Goal: Ask a question: Seek information or help from site administrators or community

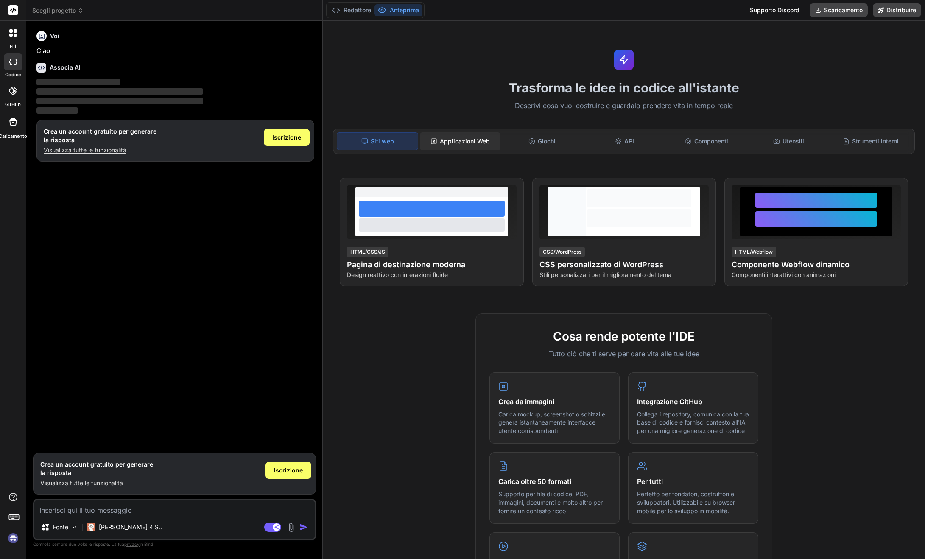
click at [451, 143] on font "Applicazioni Web" at bounding box center [465, 140] width 50 height 7
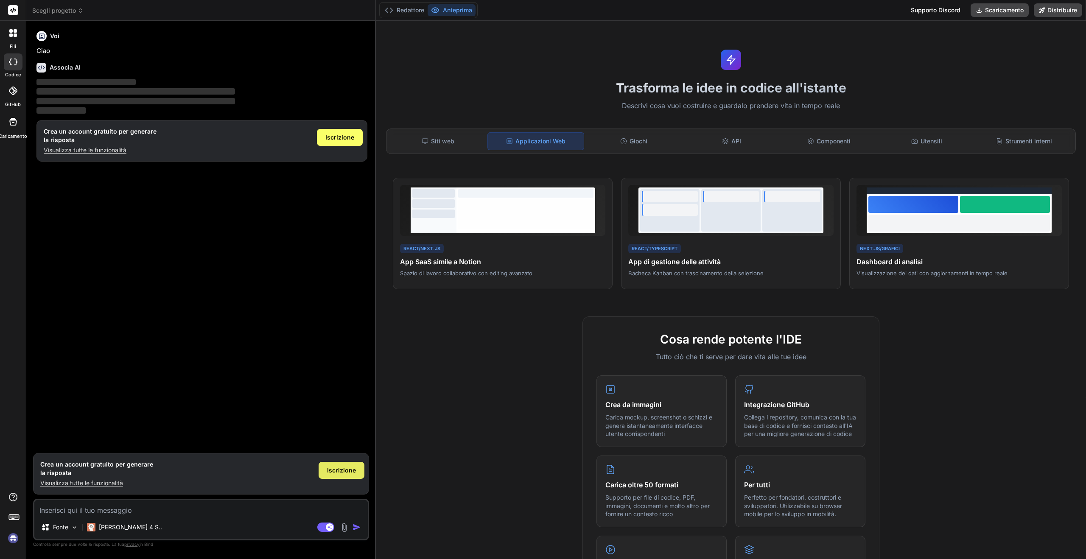
click at [346, 470] on font "Iscrizione" at bounding box center [341, 470] width 29 height 7
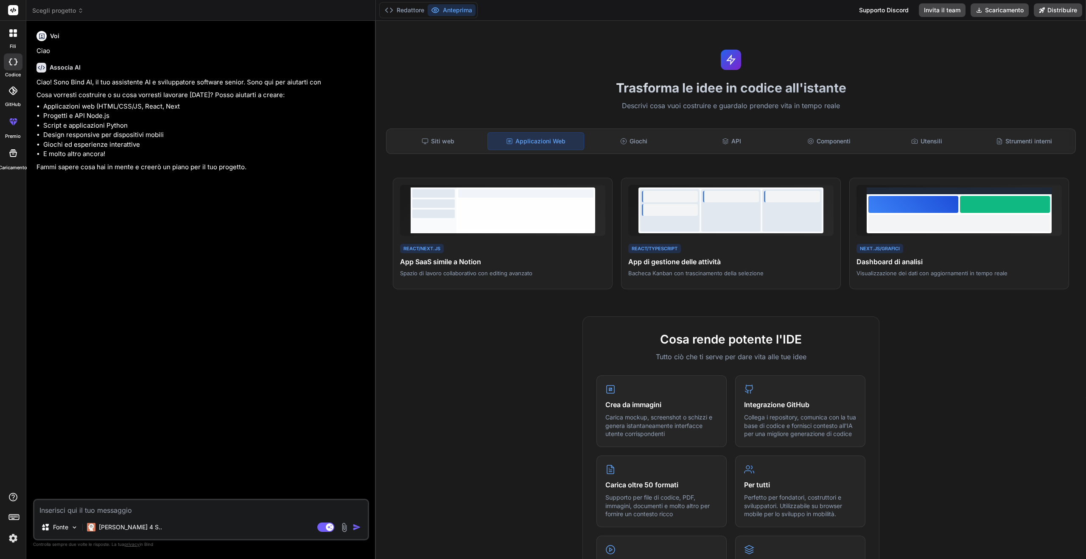
type textarea "x"
click at [71, 510] on textarea at bounding box center [200, 507] width 333 height 15
type textarea "m"
type textarea "x"
type textarea "mi"
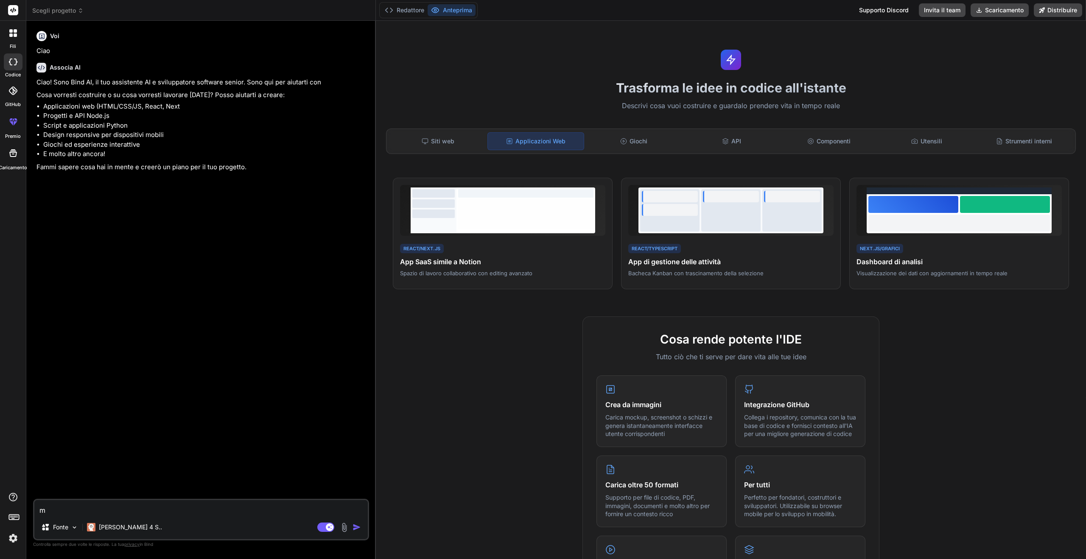
type textarea "x"
type textarea "mi"
type textarea "x"
type textarea "mi s"
type textarea "x"
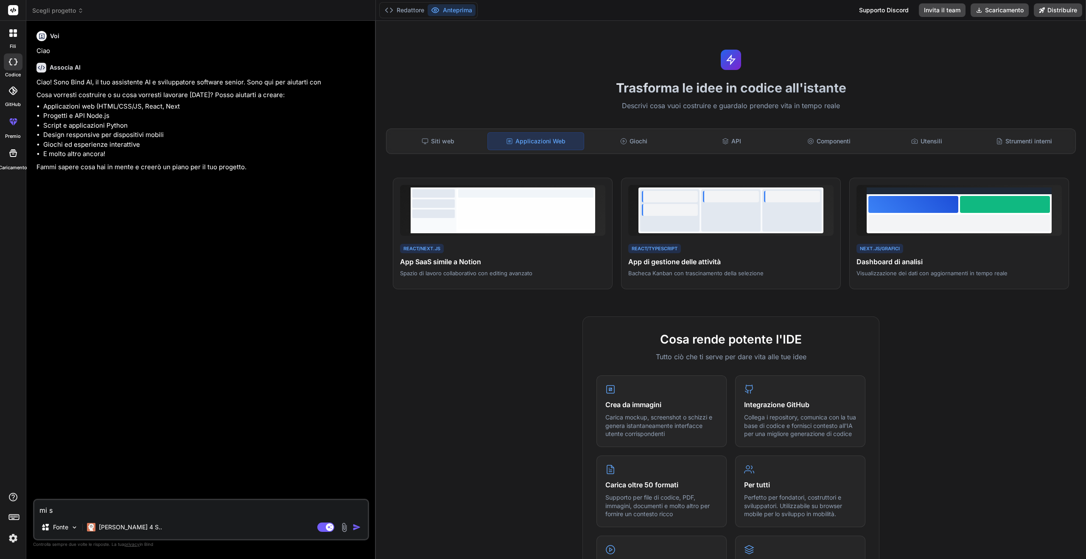
type textarea "mi so"
type textarea "x"
type textarea "mi son"
type textarea "x"
type textarea "mi sono"
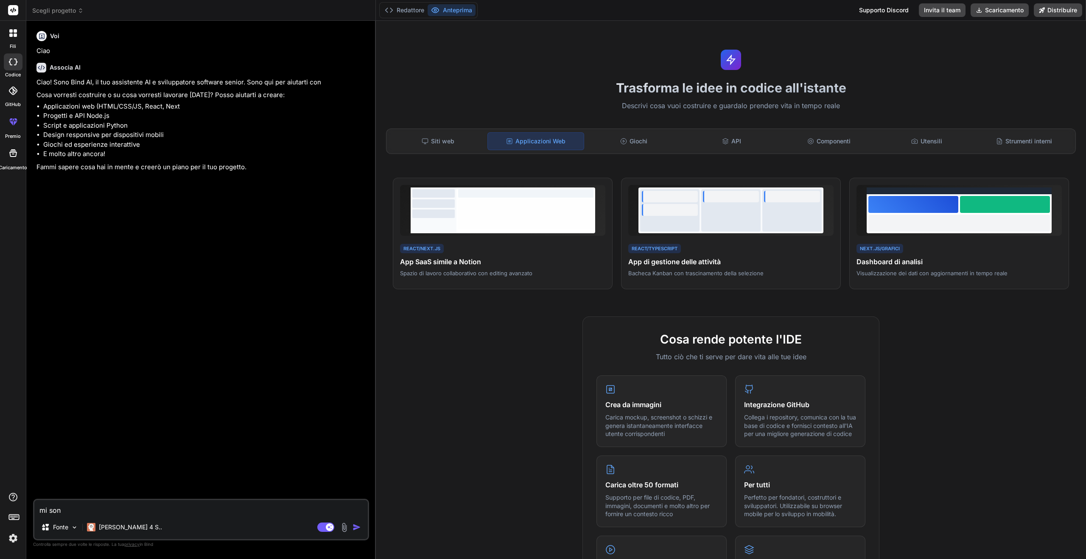
type textarea "x"
type textarea "mi sono"
type textarea "x"
type textarea "mi sono l"
type textarea "x"
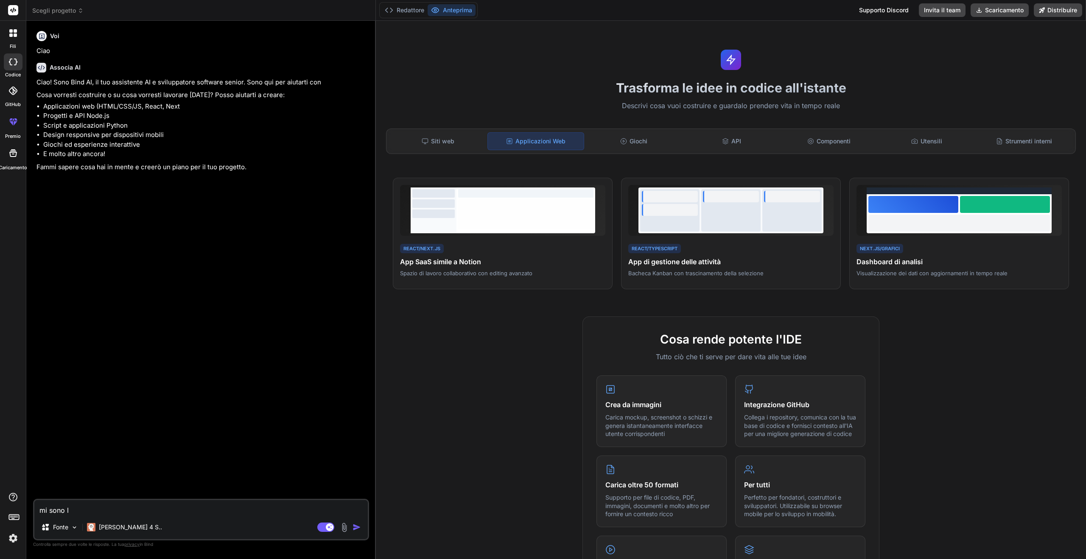
type textarea "mi sono lo"
type textarea "x"
type textarea "mi sono log"
type textarea "x"
type textarea "mi sono logg"
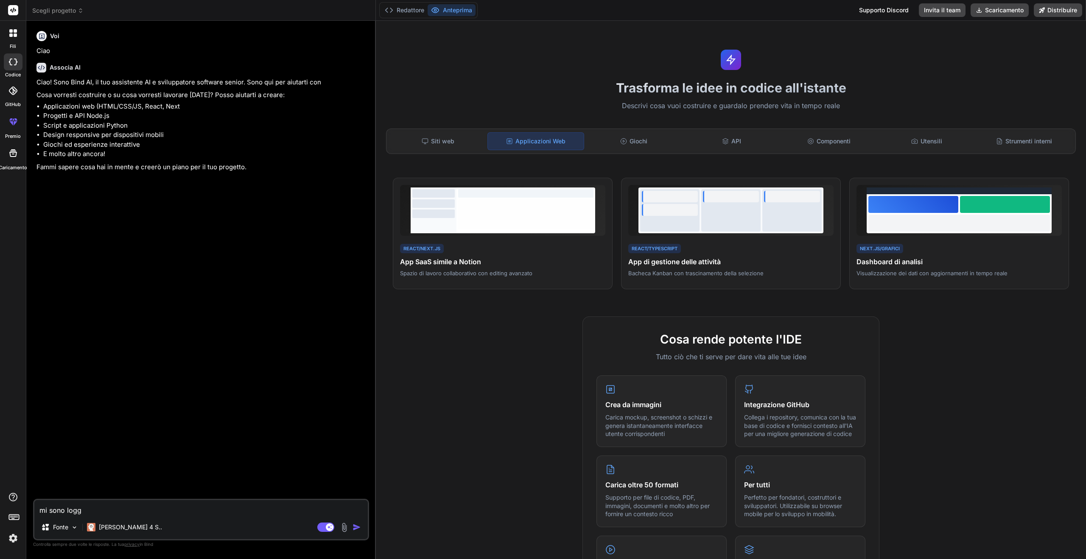
type textarea "x"
type textarea "mi sono logga"
type textarea "x"
type textarea "mi sono loggat"
type textarea "x"
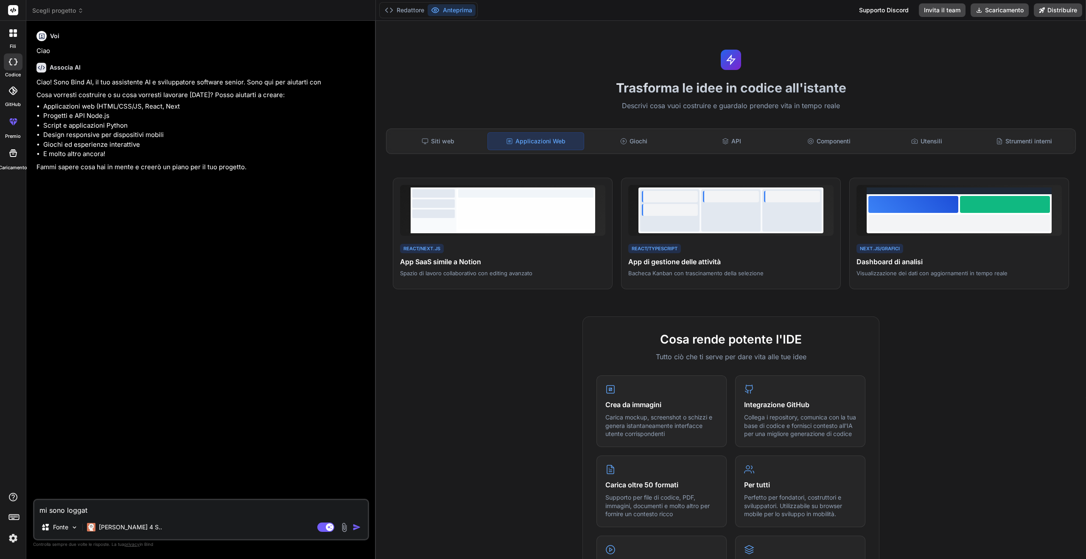
type textarea "mi sono loggato"
type textarea "x"
type textarea "mi sono loggato?"
type textarea "x"
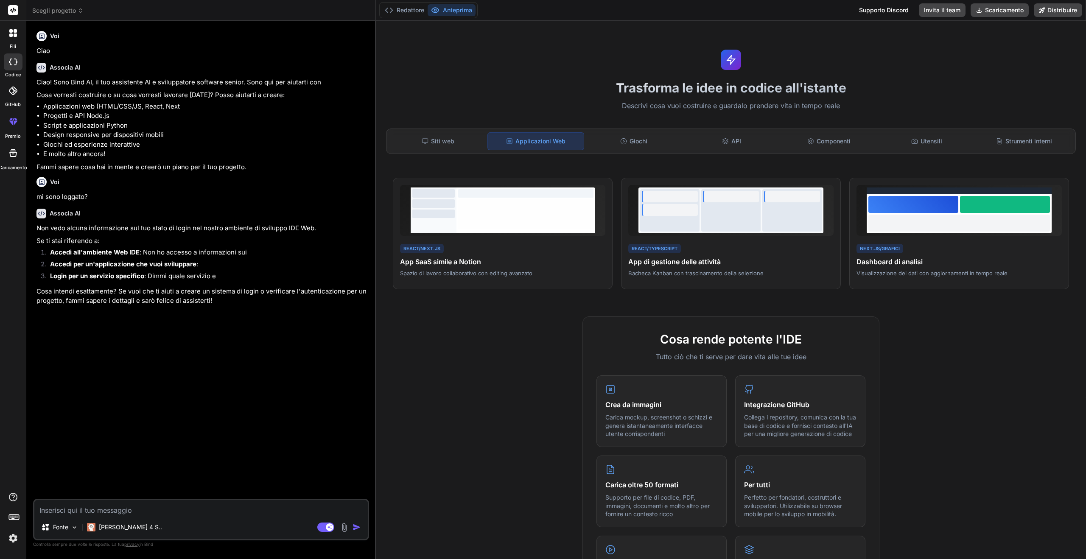
type textarea "x"
type textarea "c"
type textarea "x"
type textarea "co"
type textarea "x"
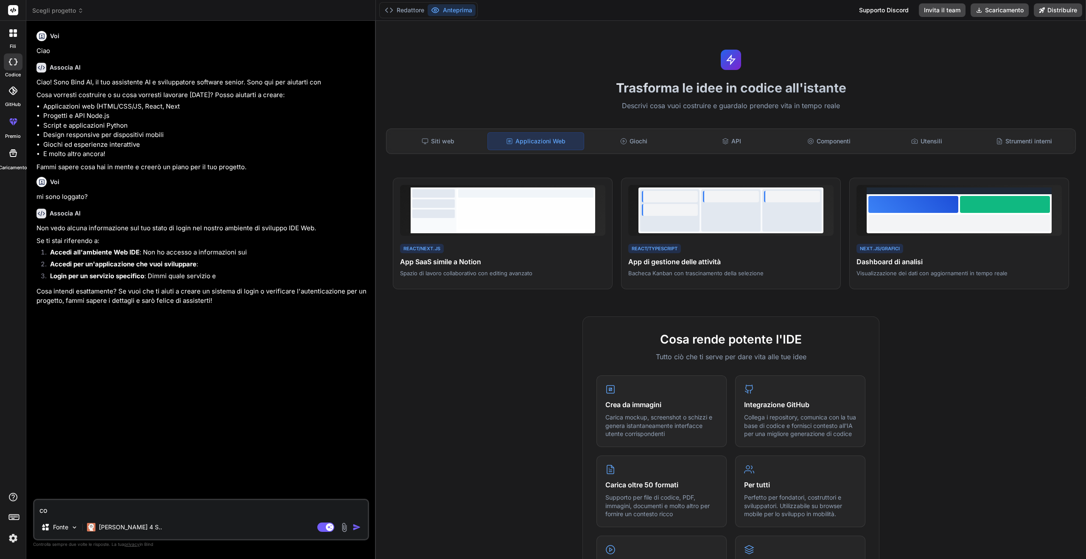
type textarea "com"
type textarea "x"
type textarea "come"
type textarea "x"
type textarea "come"
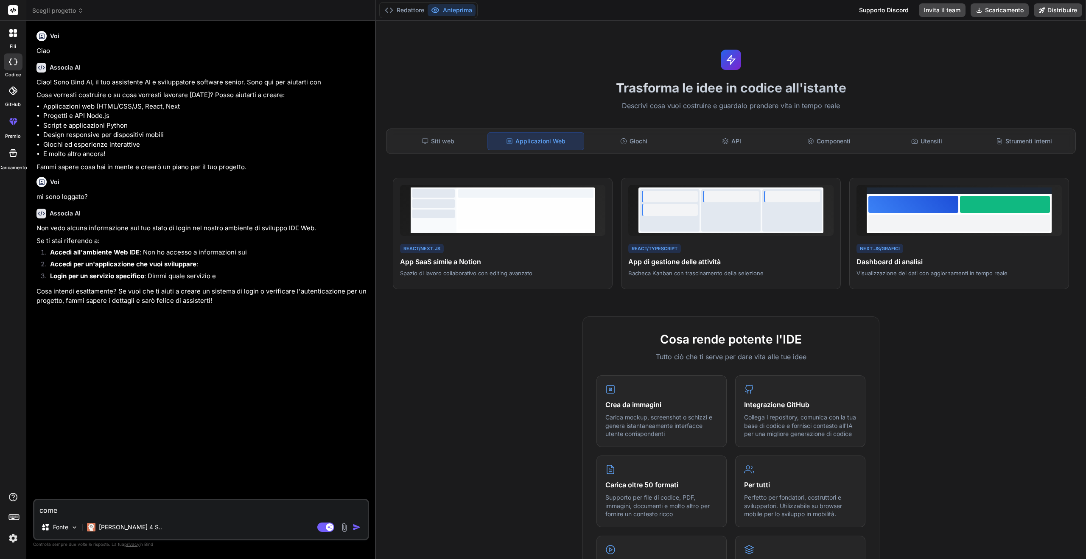
type textarea "x"
type textarea "come s"
type textarea "x"
type textarea "come si"
type textarea "x"
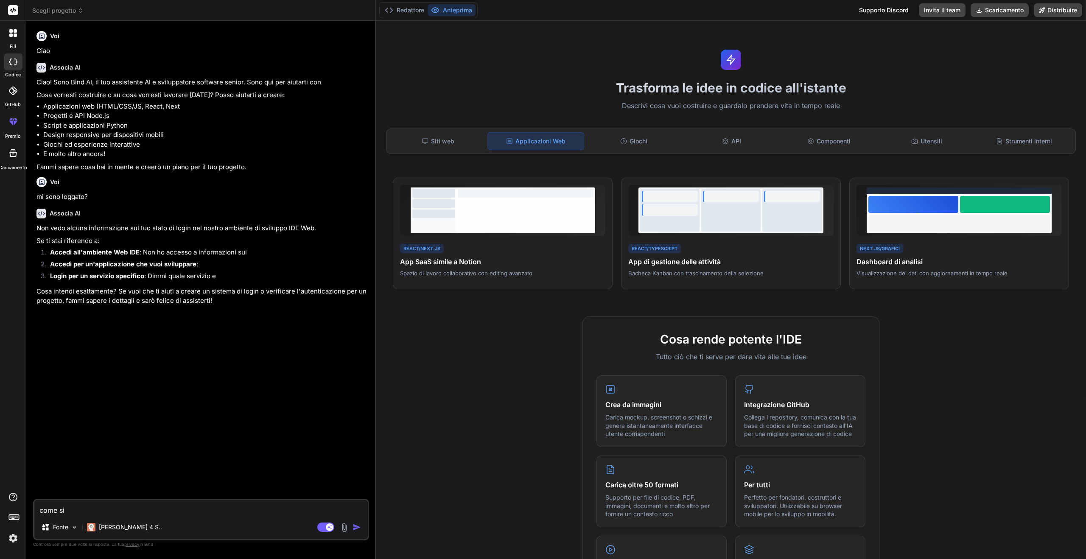
type textarea "come si"
type textarea "x"
type textarea "come si f"
type textarea "x"
type textarea "come si fa"
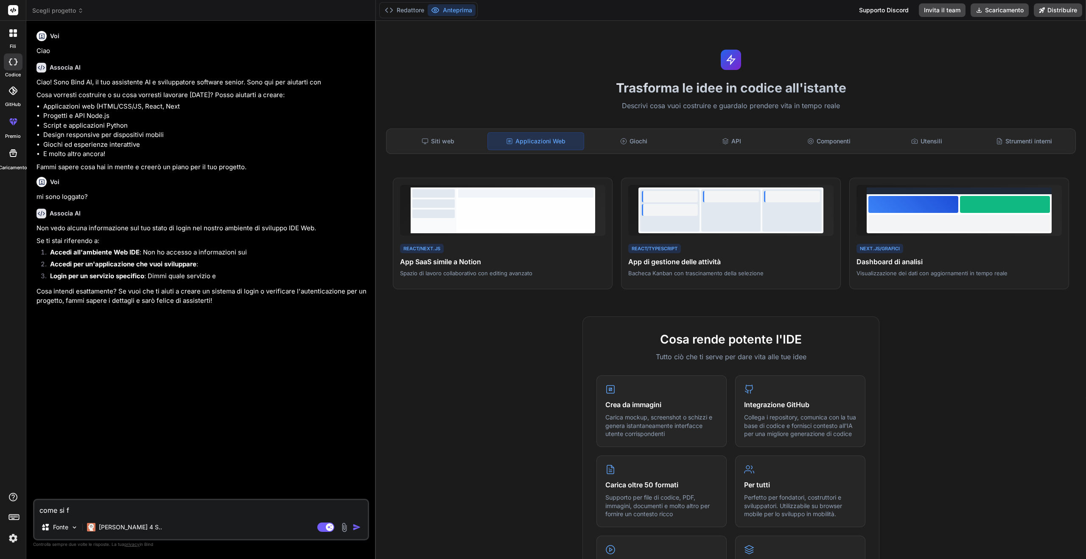
type textarea "x"
type textarea "come si fa"
type textarea "x"
type textarea "come si fa a"
type textarea "x"
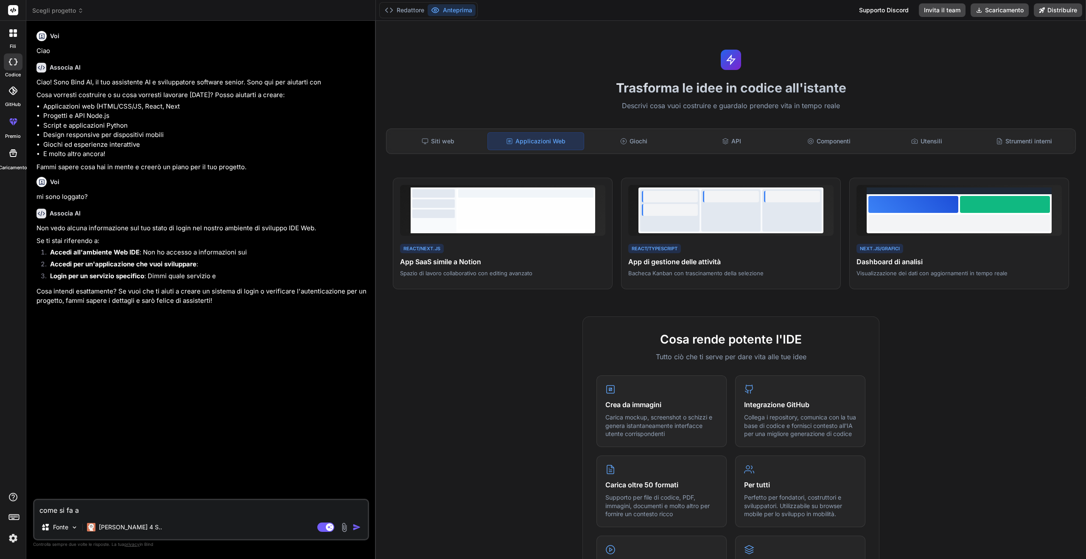
type textarea "come si fa a"
type textarea "x"
type textarea "come si fa a l"
type textarea "x"
type textarea "come si fa a lo"
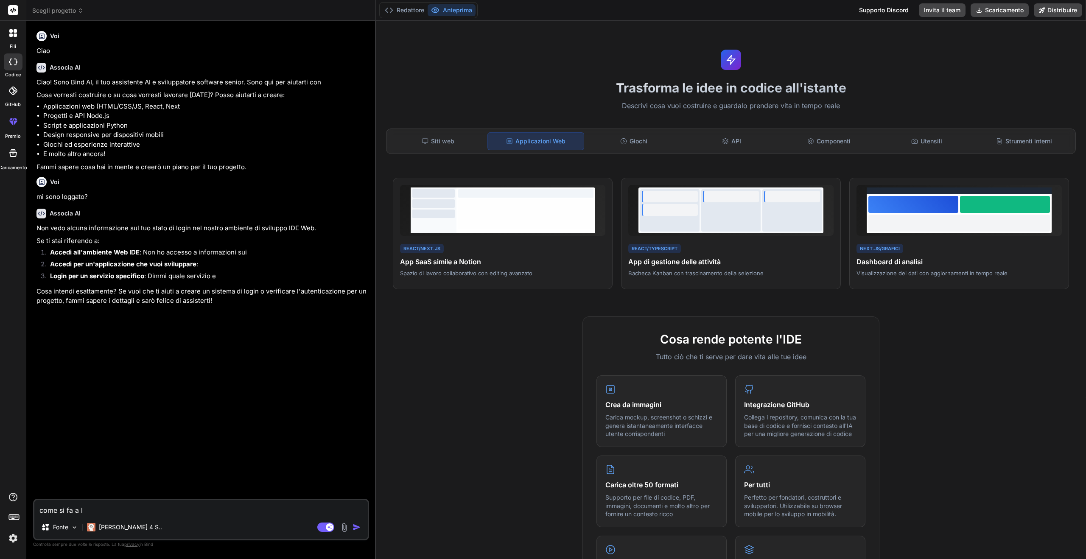
type textarea "x"
type textarea "come si fa a log"
type textarea "x"
type textarea "come si fa a logg"
type textarea "x"
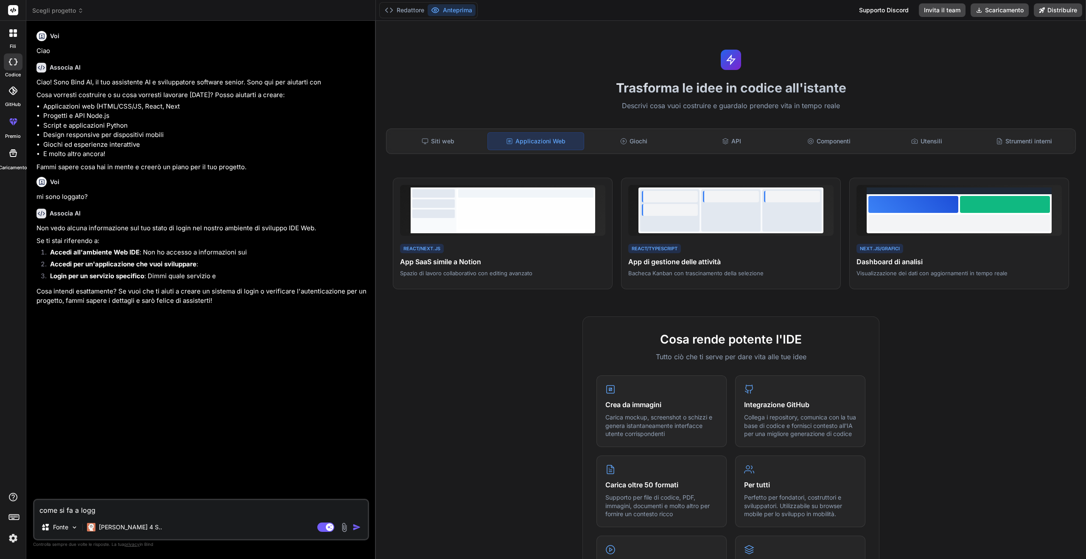
type textarea "come si fa a logga"
type textarea "x"
type textarea "come si fa a loggar"
type textarea "x"
type textarea "come si fa a loggars"
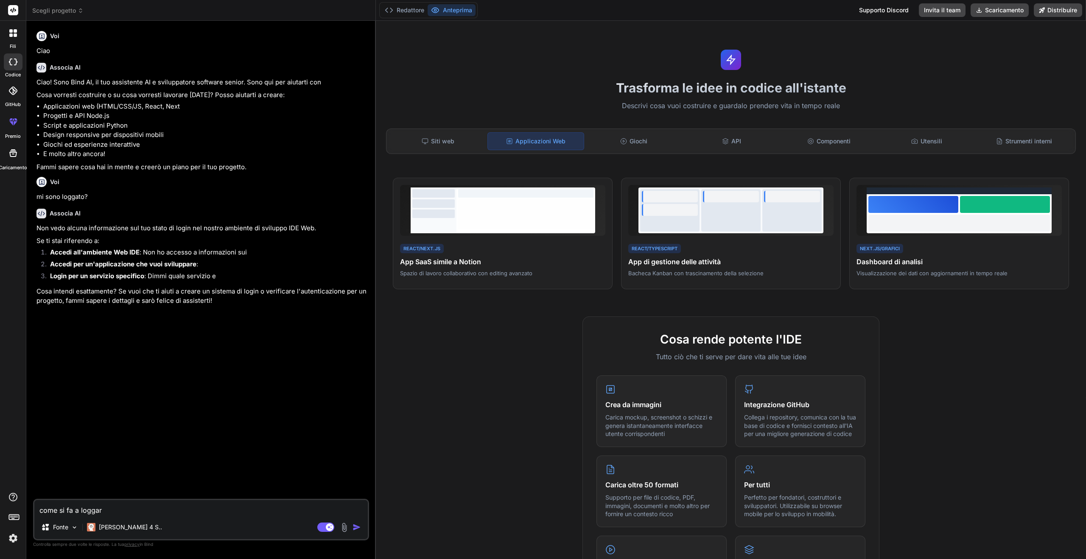
type textarea "x"
type textarea "come si fa a loggarsi"
type textarea "x"
type textarea "come si fa a loggarsi"
type textarea "x"
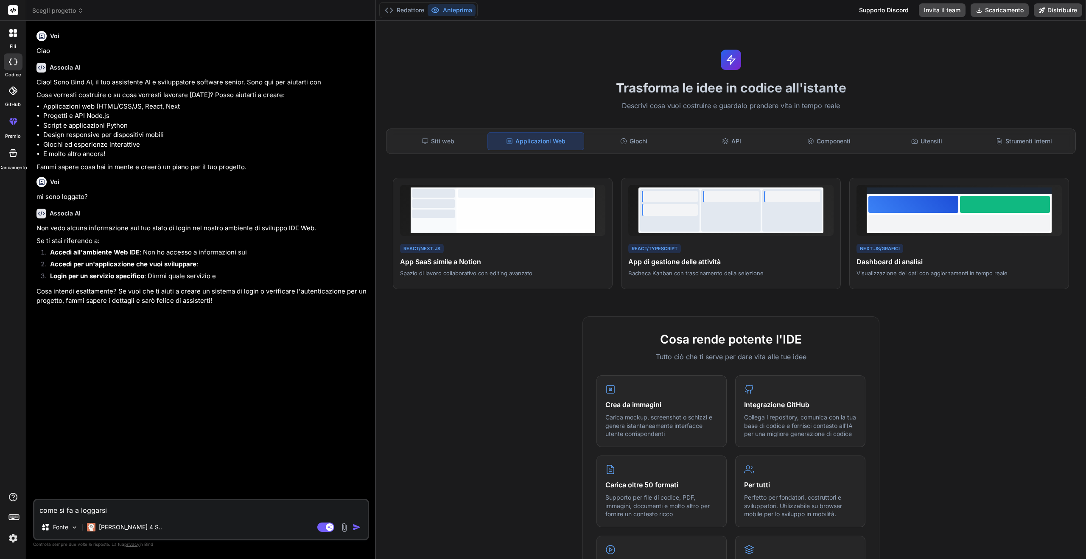
type textarea "come si fa a loggarsi i"
type textarea "x"
type textarea "come si fa a loggarsi in"
type textarea "x"
type textarea "come si fa a loggarsi in"
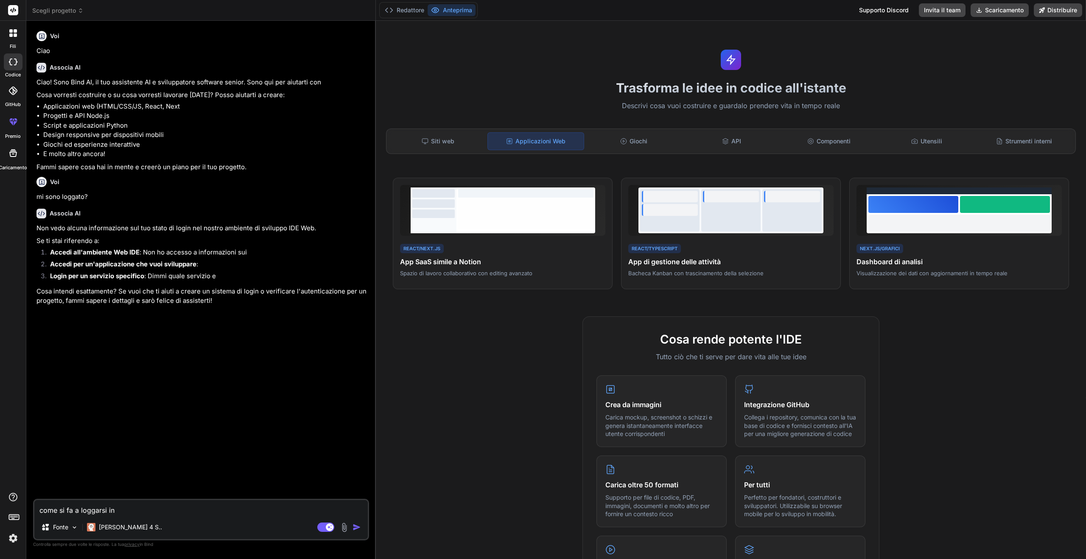
type textarea "x"
type textarea "come si fa a loggarsi in q"
type textarea "x"
type textarea "come si fa a loggarsi in qu"
type textarea "x"
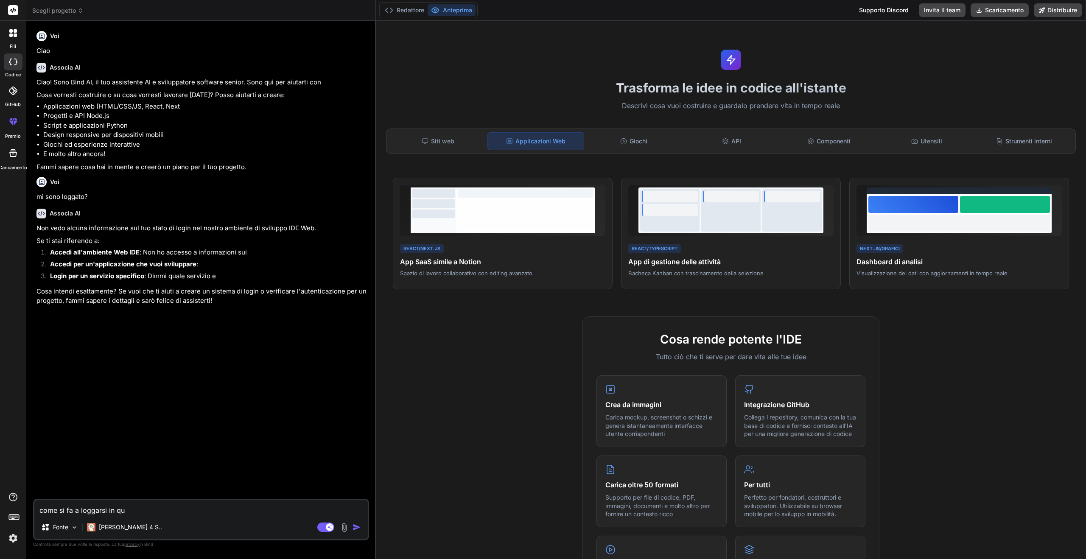
type textarea "come si fa a loggarsi in que"
type textarea "x"
type textarea "come si fa a loggarsi in ques"
type textarea "x"
type textarea "come si fa a loggarsi in quest"
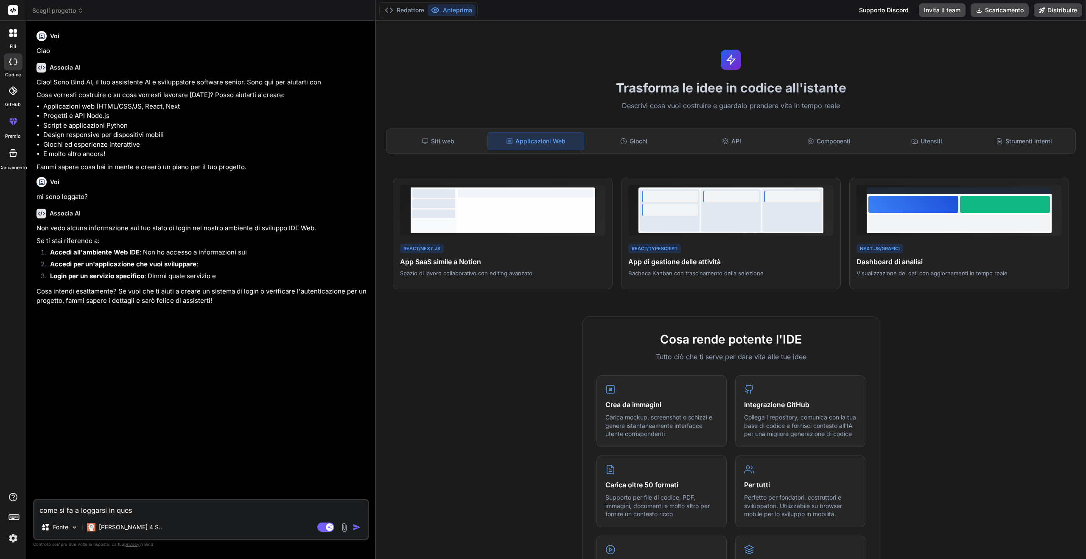
type textarea "x"
type textarea "come si fa a loggarsi in questo"
type textarea "x"
type textarea "come si fa a loggarsi in questo"
type textarea "x"
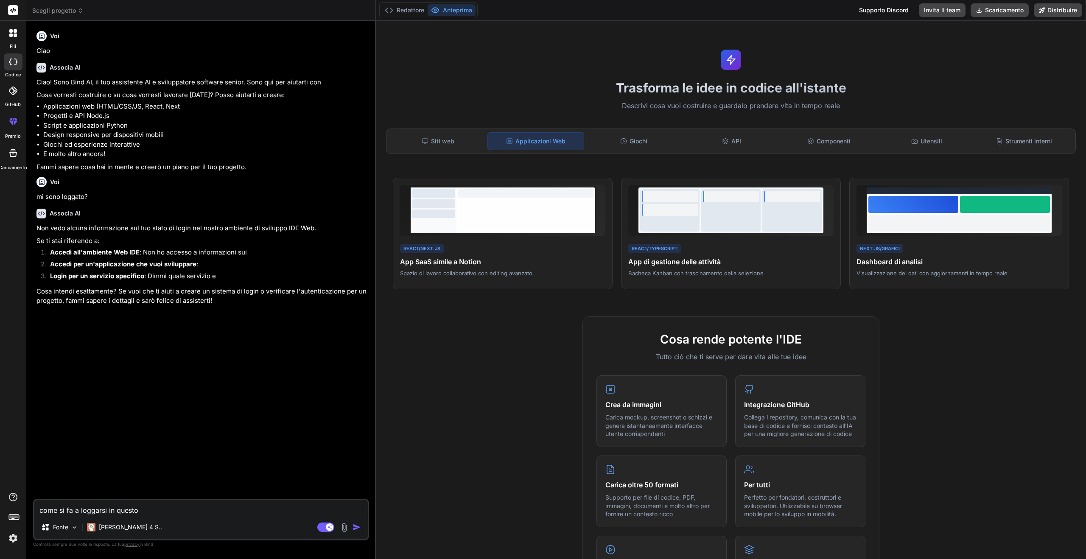
type textarea "come si fa a loggarsi in questo s"
type textarea "x"
type textarea "come si fa a loggarsi in questo si"
type textarea "x"
type textarea "come si fa a loggarsi in questo sis"
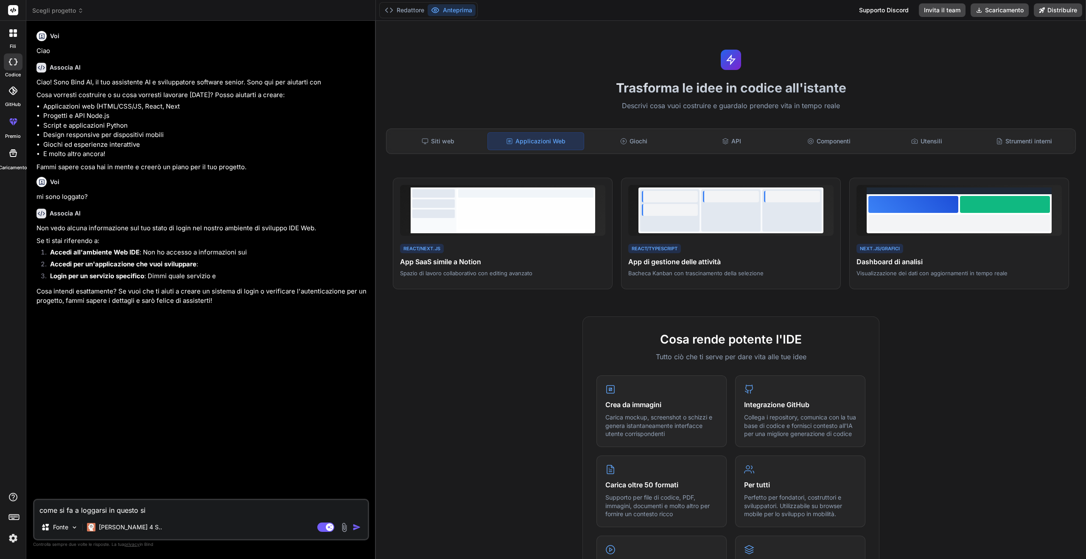
type textarea "x"
type textarea "come si fa a loggarsi in questo sist"
type textarea "x"
type textarea "come si fa a loggarsi in questo siste"
type textarea "x"
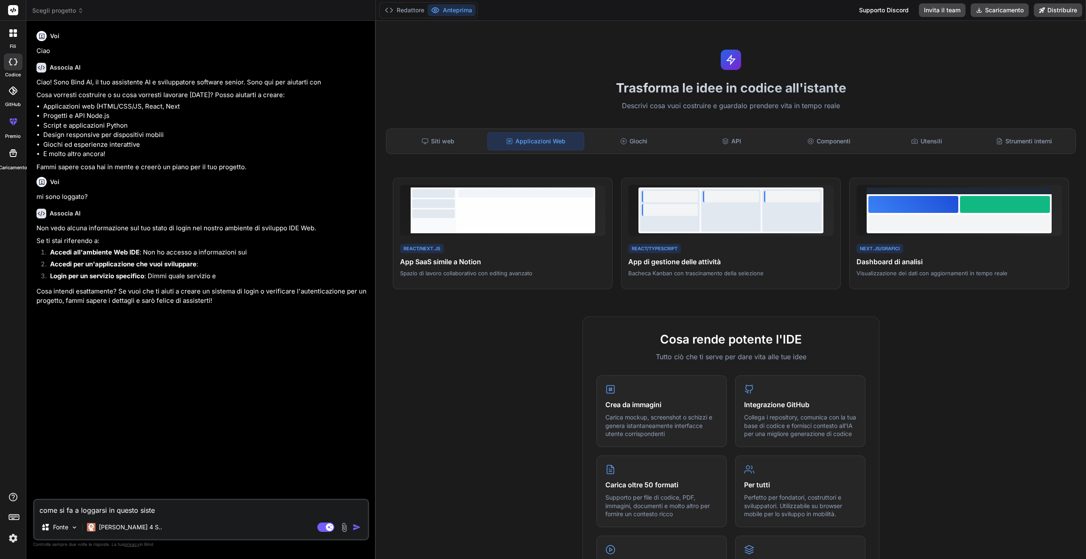
type textarea "come si fa a loggarsi in questo sistem"
type textarea "x"
type textarea "come si fa a loggarsi in questo sistema"
type textarea "x"
type textarea "come si fa a loggarsi in questo sistema?"
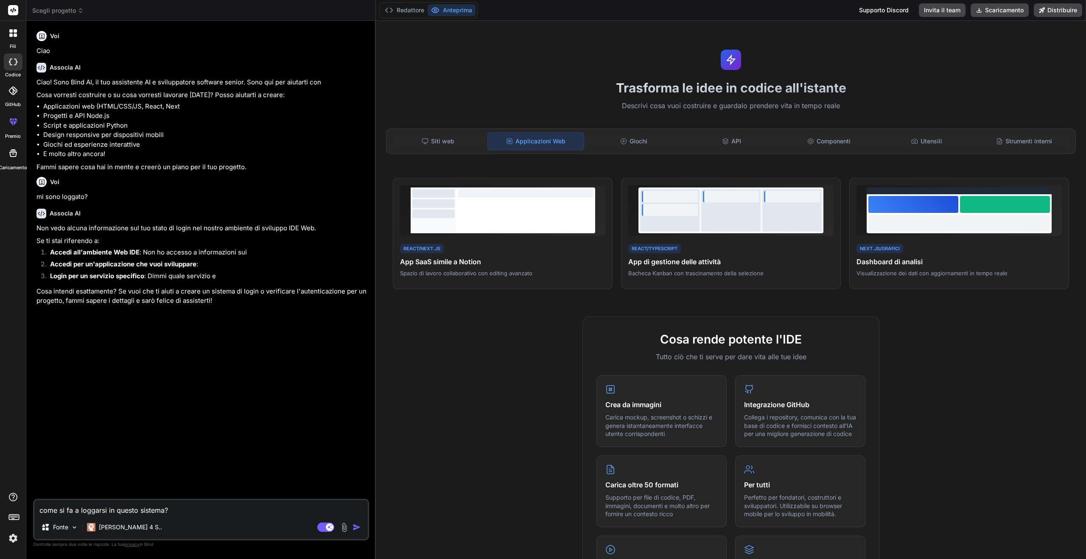
type textarea "x"
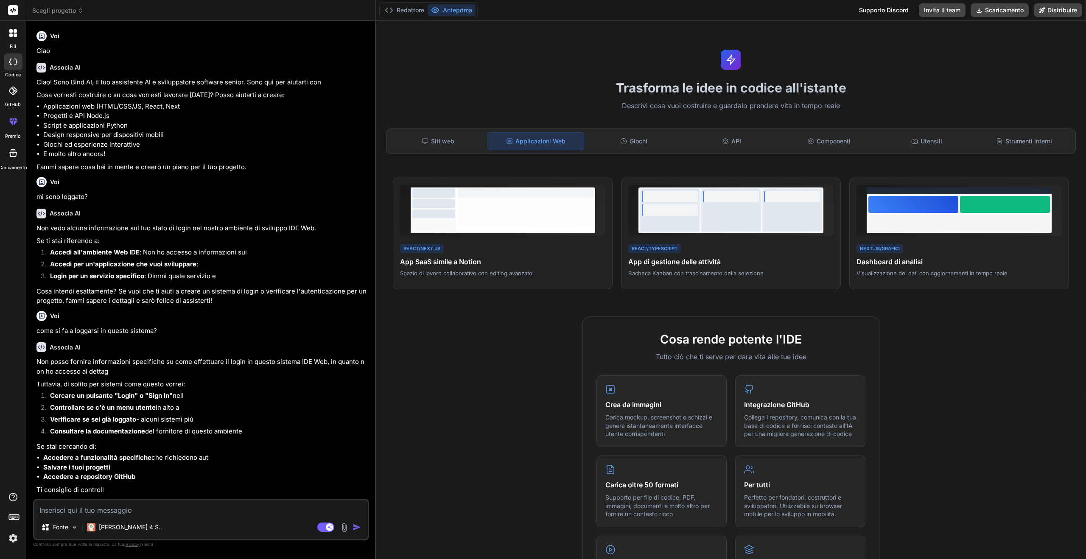
type textarea "x"
click at [888, 8] on font "Supporto Discord" at bounding box center [884, 9] width 50 height 7
click at [402, 13] on font "Redattore" at bounding box center [411, 9] width 28 height 7
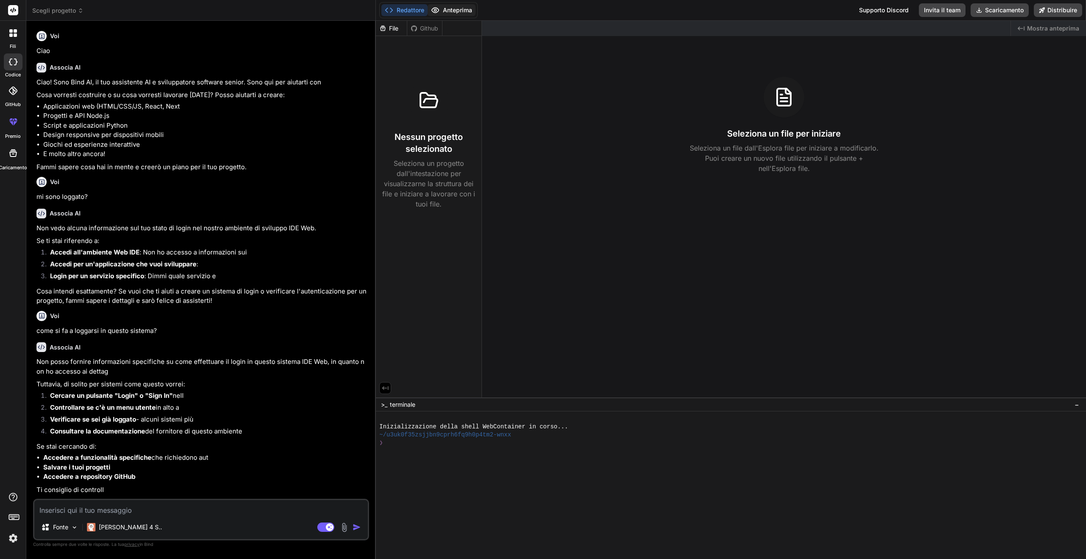
click at [457, 8] on font "Anteprima" at bounding box center [457, 9] width 29 height 7
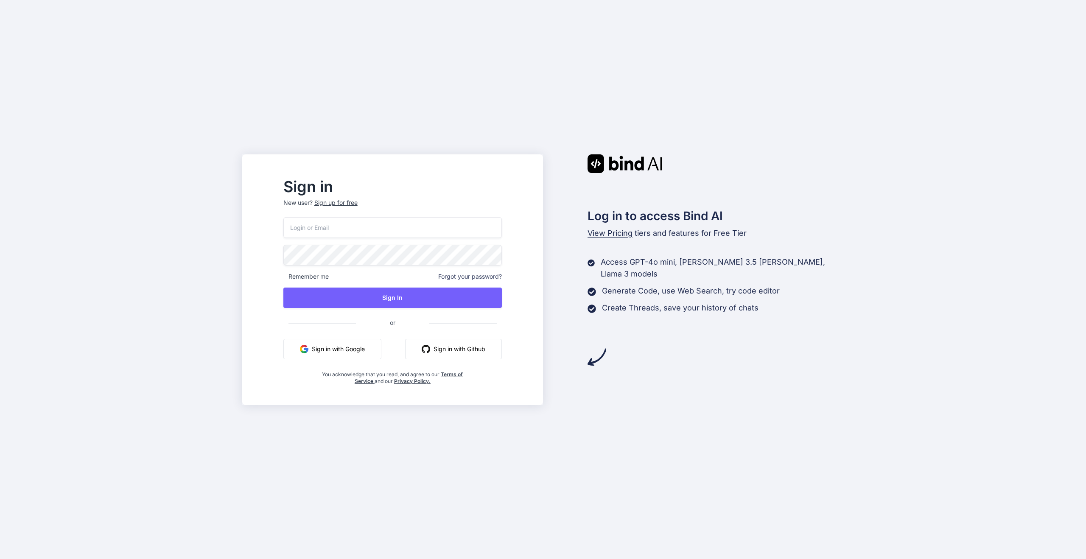
click at [348, 352] on button "Sign in with Google" at bounding box center [332, 349] width 98 height 20
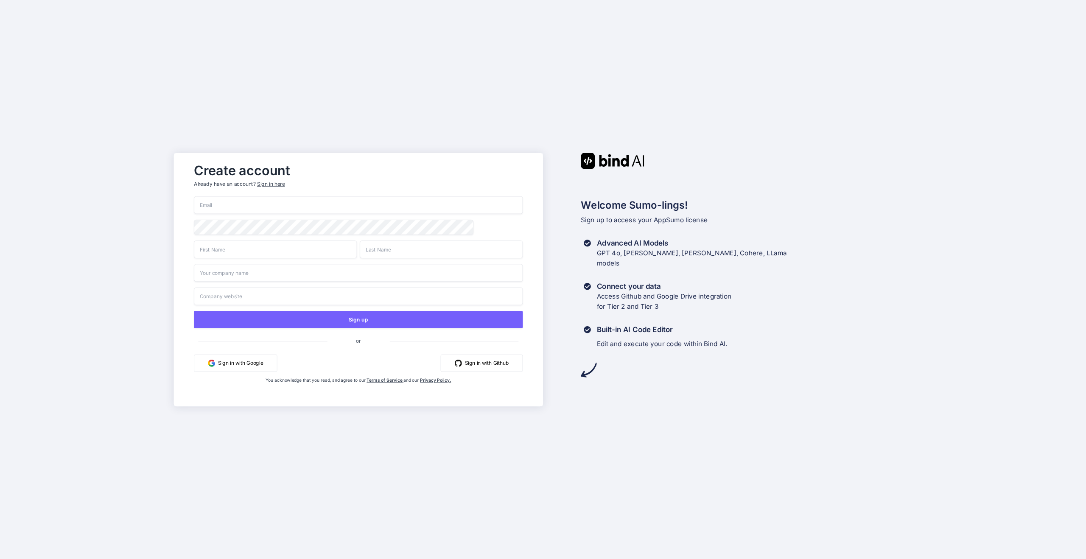
click at [225, 365] on button "Sign in with Google" at bounding box center [235, 362] width 83 height 17
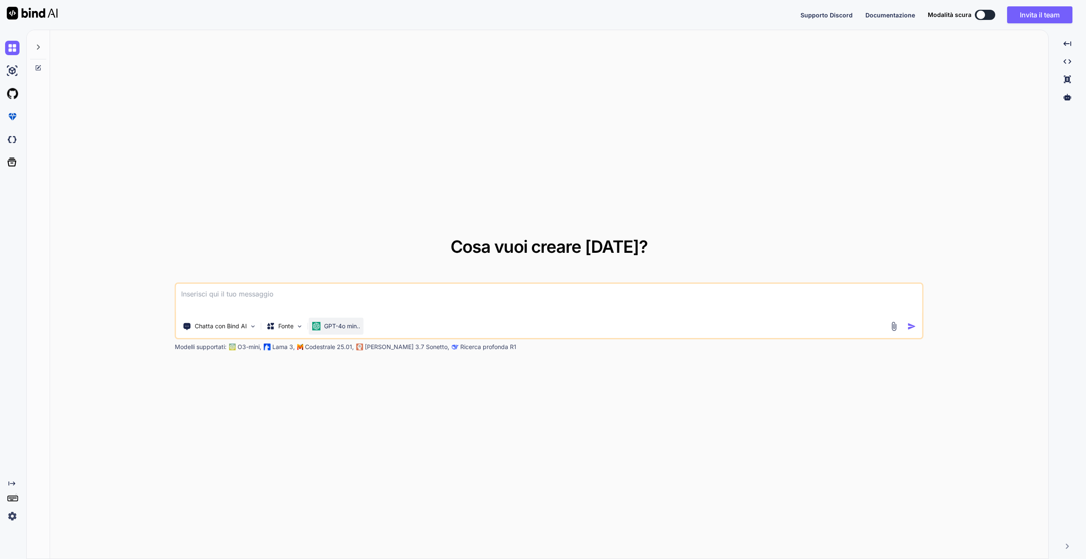
click at [356, 329] on font "GPT-4o min.." at bounding box center [342, 325] width 36 height 7
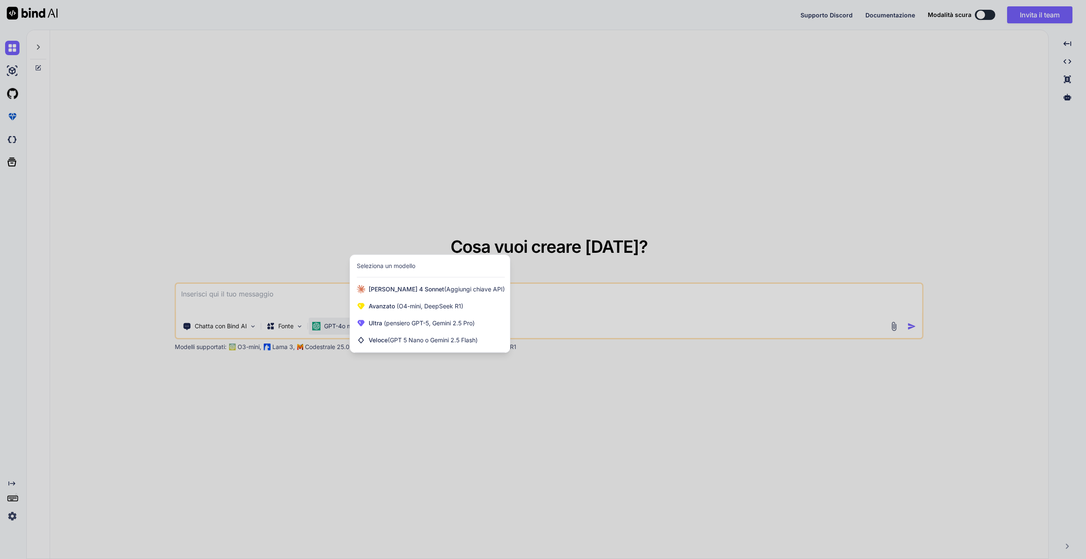
click at [417, 175] on div at bounding box center [543, 279] width 1086 height 559
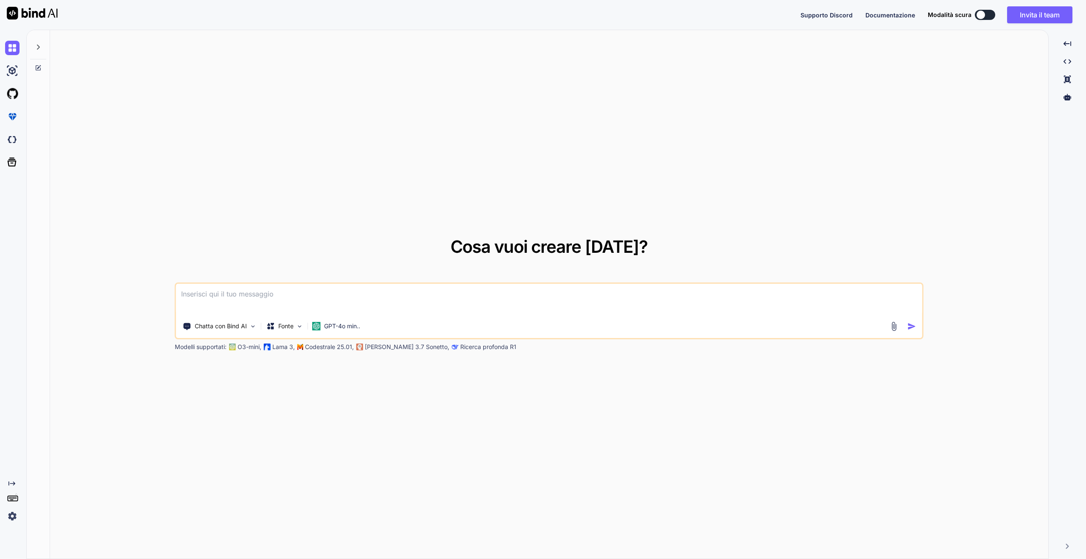
click at [986, 15] on button at bounding box center [985, 15] width 20 height 10
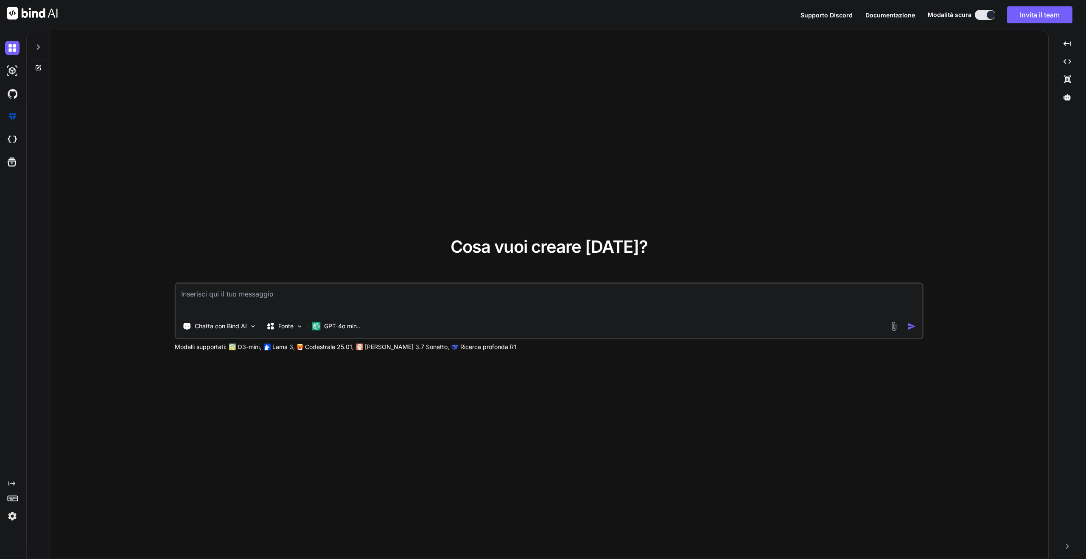
click at [987, 14] on div at bounding box center [991, 15] width 8 height 8
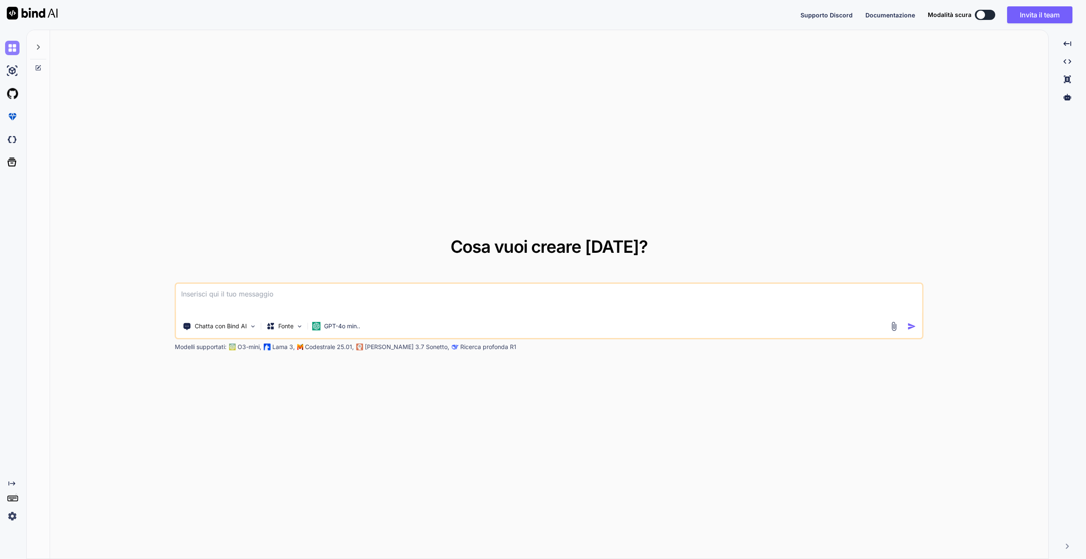
click at [9, 49] on img at bounding box center [12, 48] width 14 height 14
click at [37, 48] on icon at bounding box center [38, 47] width 7 height 7
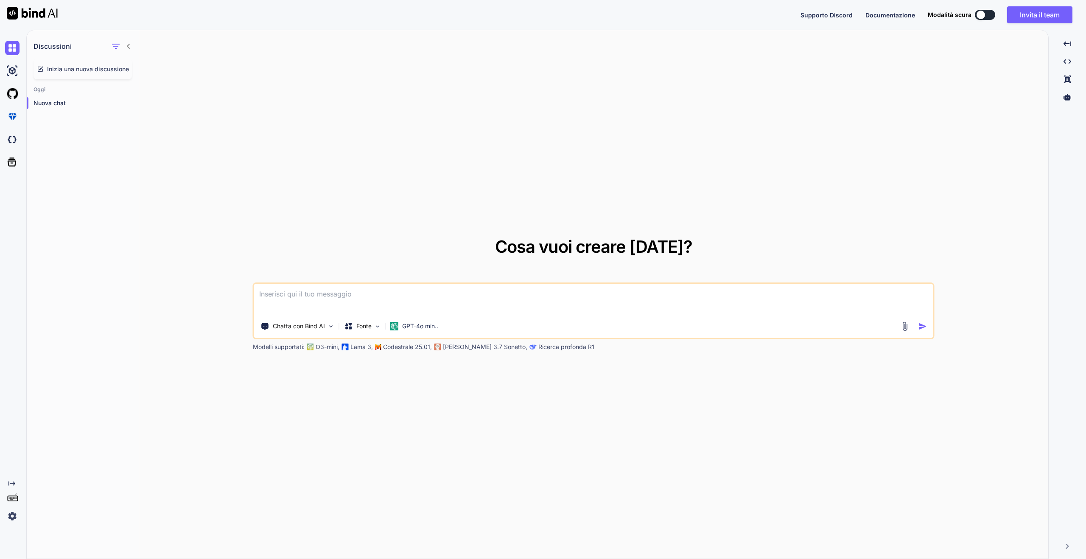
click at [128, 48] on icon at bounding box center [128, 46] width 7 height 7
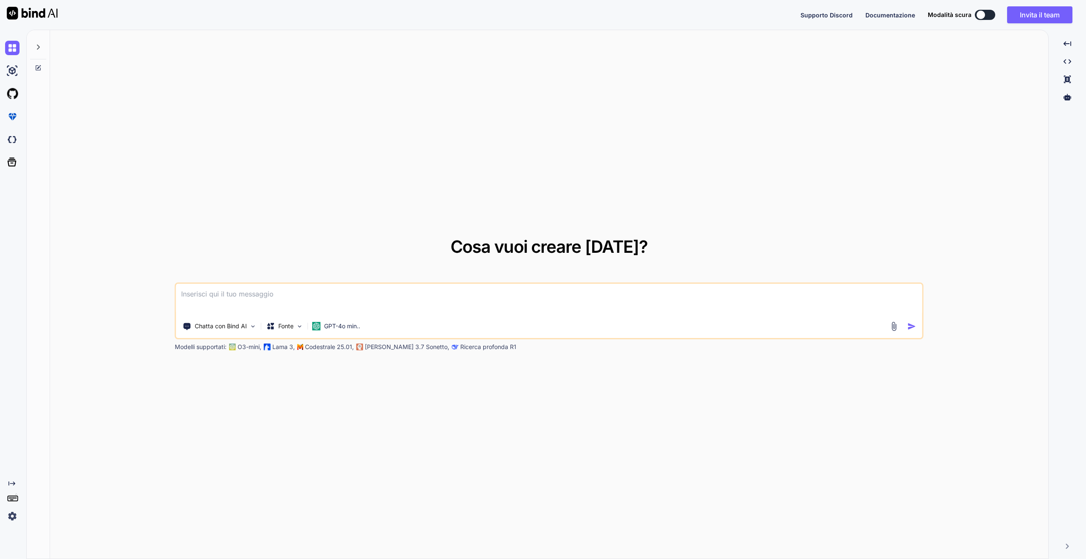
click at [198, 295] on textarea at bounding box center [549, 299] width 746 height 31
type textarea "ciao sono nuovo mi chiamo saro de santis"
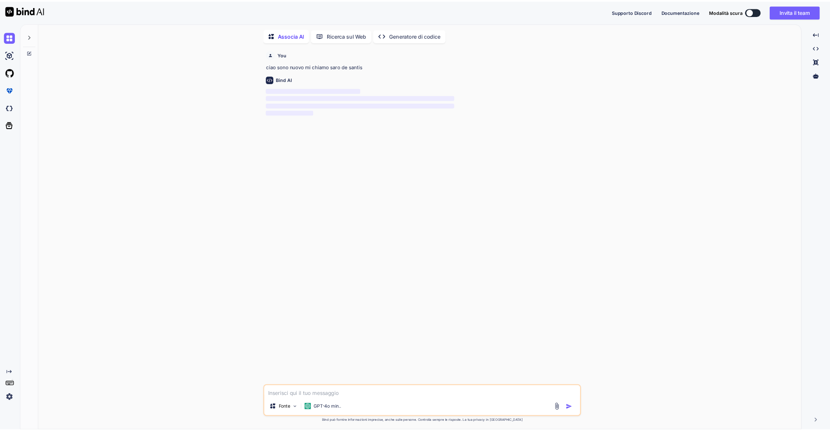
scroll to position [3, 0]
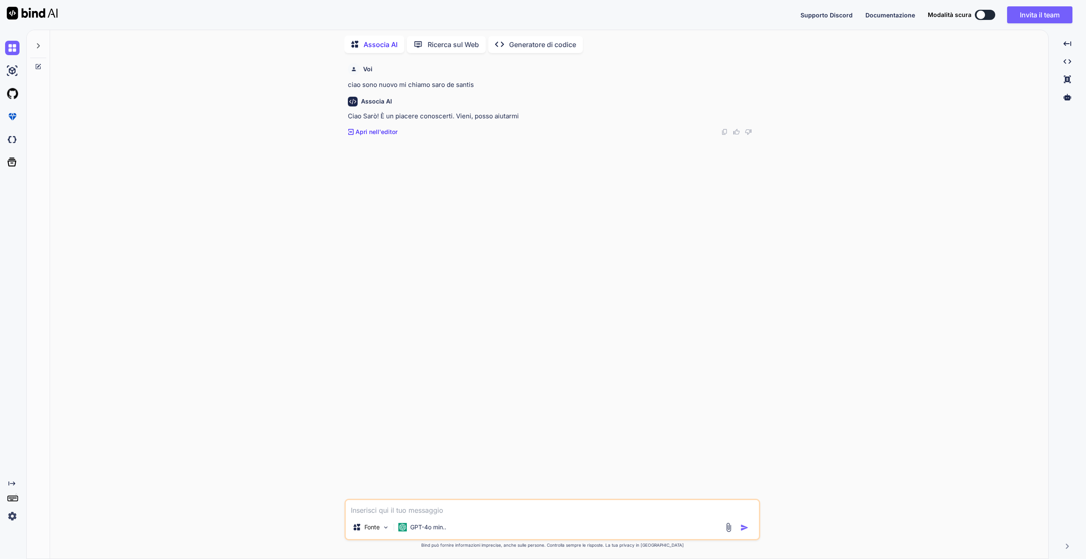
click at [376, 130] on font "Apri nell'editor" at bounding box center [377, 131] width 42 height 7
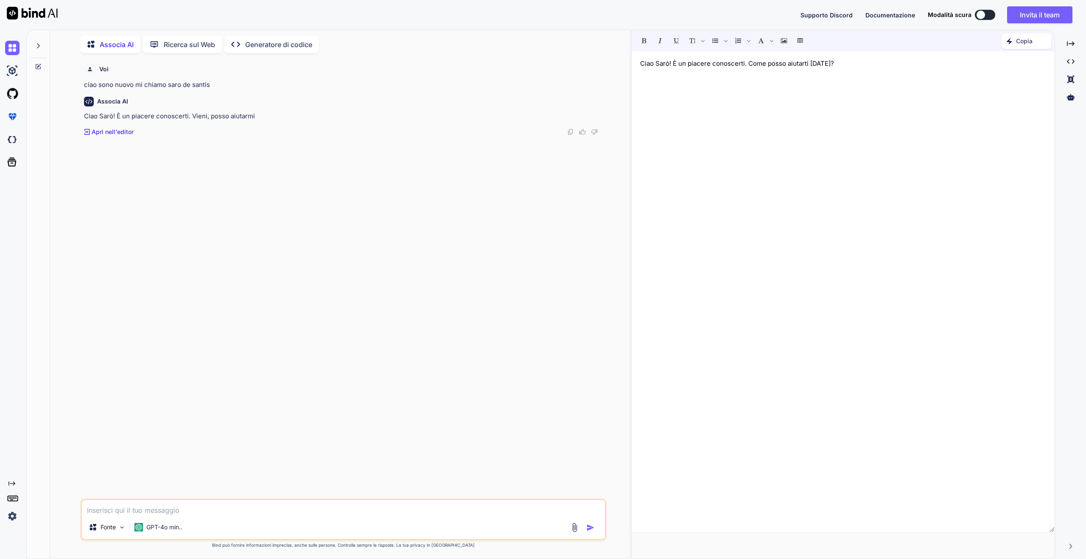
click at [110, 511] on textarea at bounding box center [343, 507] width 523 height 15
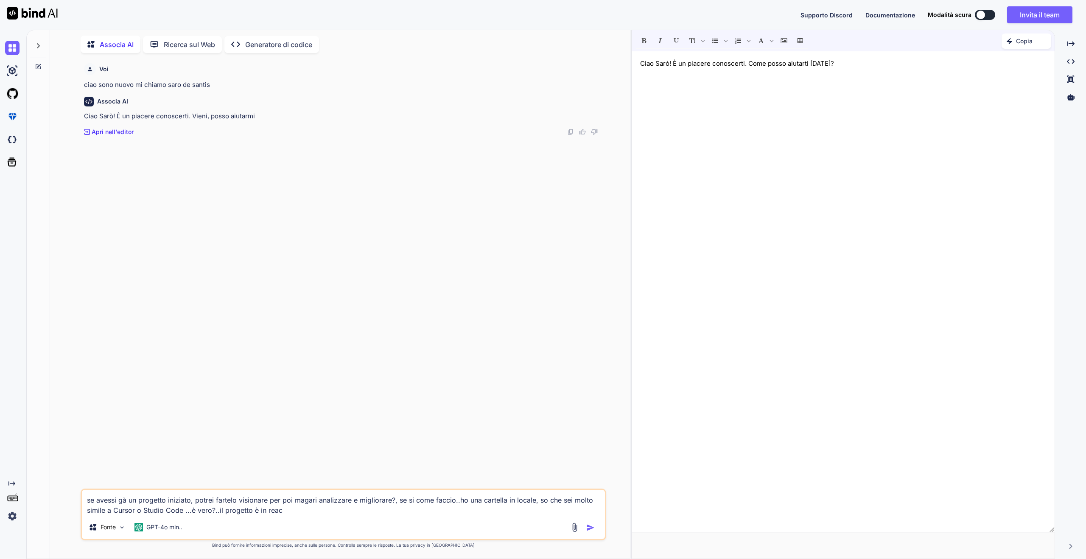
type textarea "se avessi gà un progetto iniziato, potrei fartelo visionare per poi magari anal…"
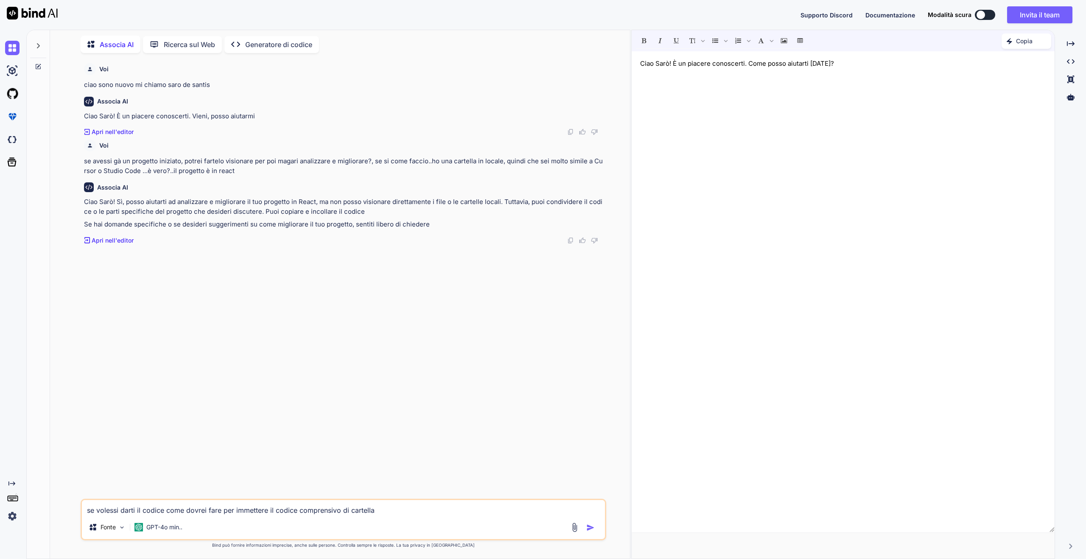
type textarea "se volessi darti il codice come dovrei fare per immettere il codice comprensivo…"
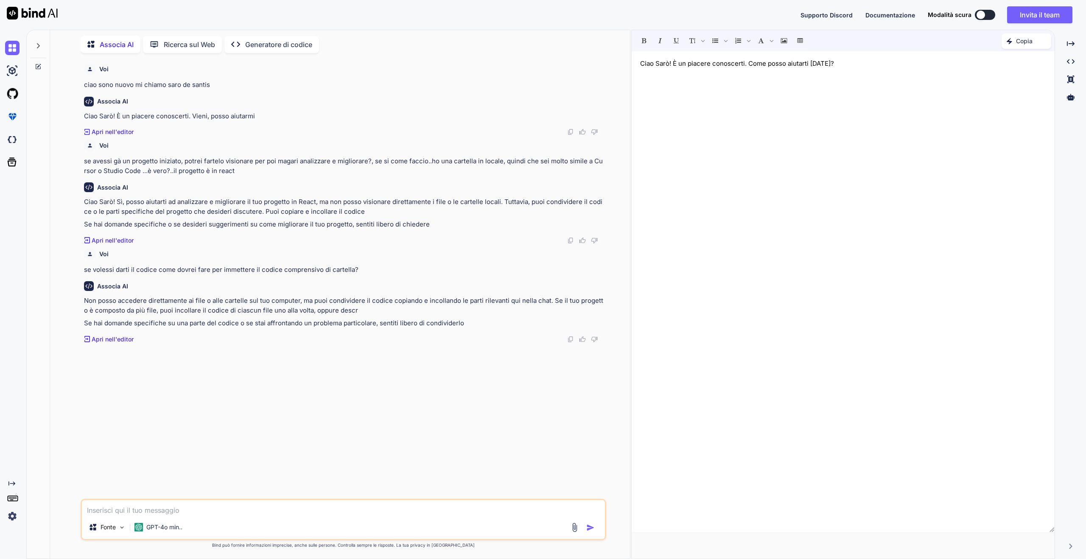
click at [27, 14] on img at bounding box center [32, 13] width 51 height 13
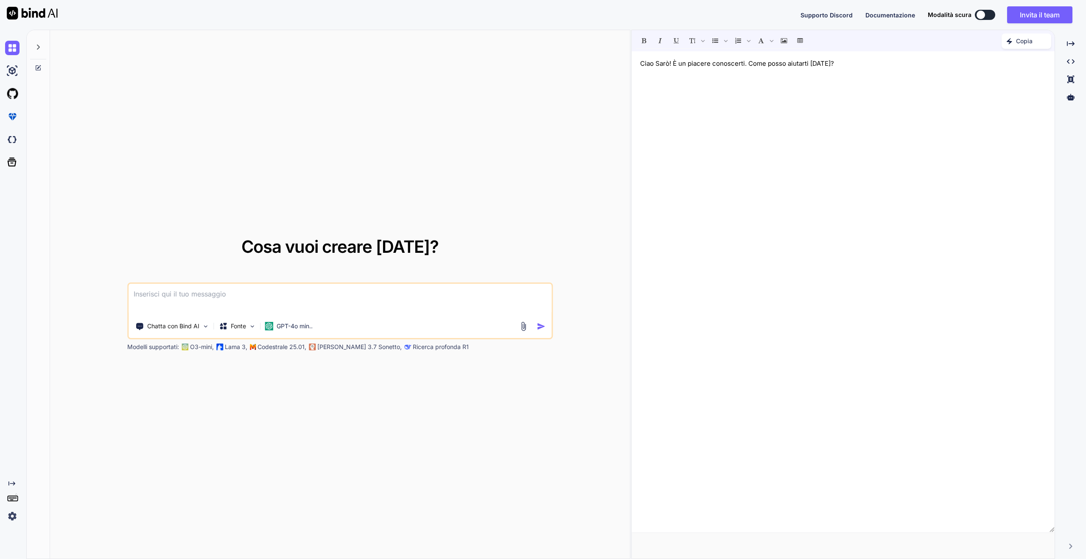
click at [12, 520] on img at bounding box center [12, 516] width 14 height 14
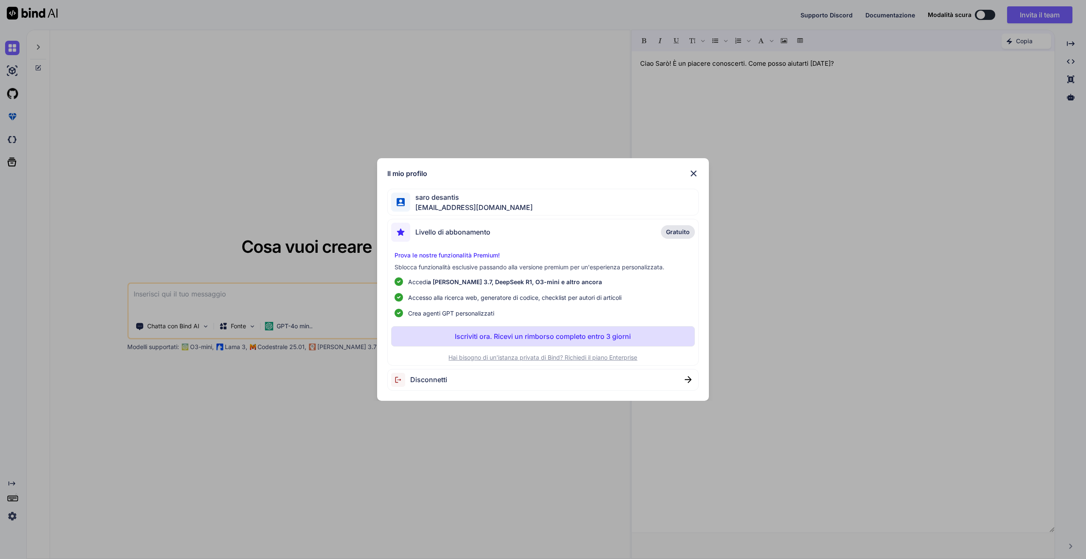
click at [673, 232] on font "Gratuito" at bounding box center [678, 231] width 24 height 7
drag, startPoint x: 538, startPoint y: 178, endPoint x: 563, endPoint y: 141, distance: 44.0
click at [563, 141] on div "Il mio profilo saro desantis sarodesantis@gmail.com Livello di abbonamento Grat…" at bounding box center [543, 279] width 1086 height 559
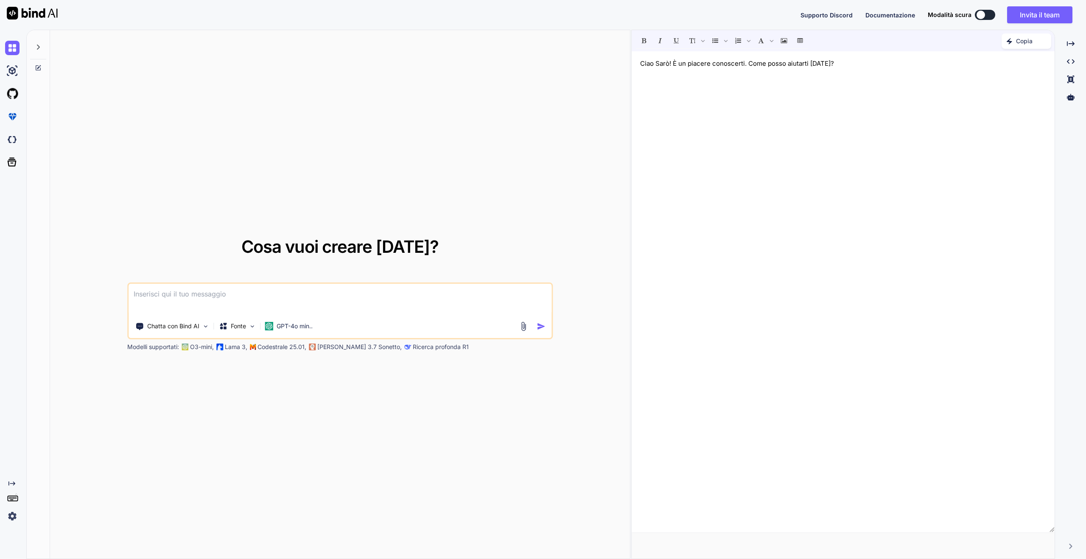
click at [14, 518] on img at bounding box center [12, 516] width 14 height 14
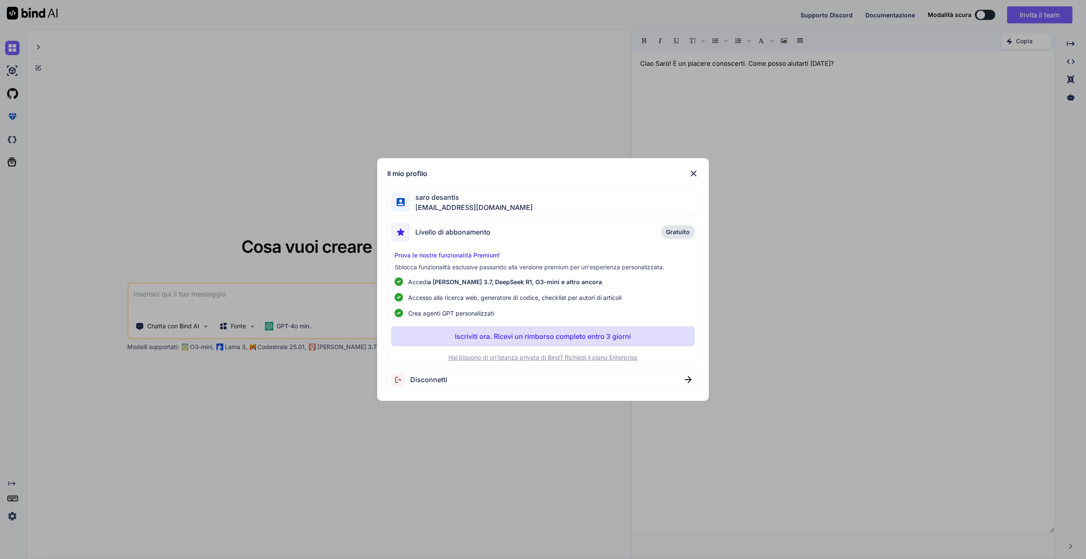
click at [403, 228] on img at bounding box center [400, 232] width 19 height 19
click at [692, 173] on img at bounding box center [694, 173] width 10 height 10
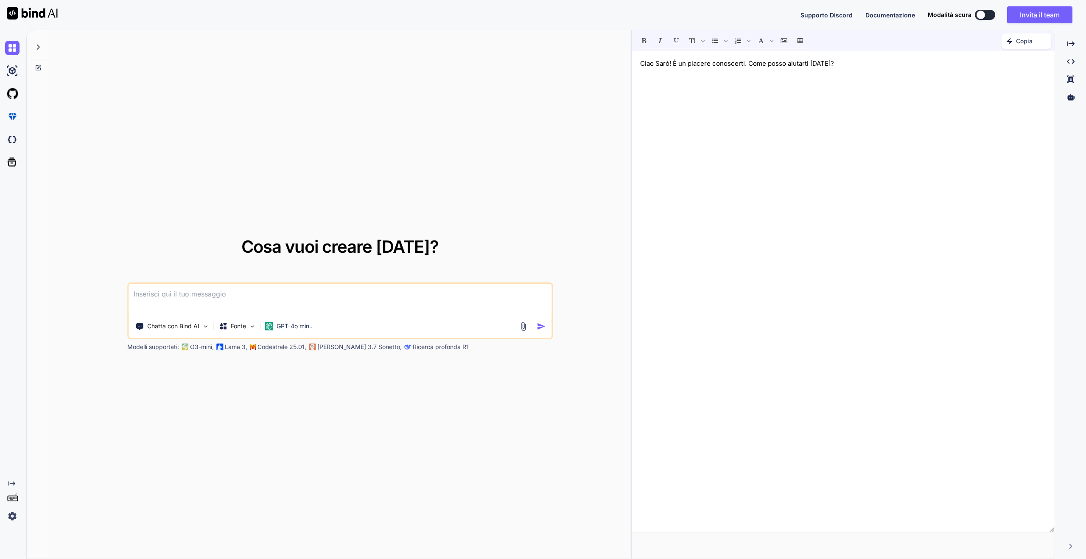
click at [203, 559] on div "Cosa vuoi creare oggi? Chatta con Bind AI Fonte GPT-4o min.. Modelli supportati…" at bounding box center [328, 294] width 604 height 529
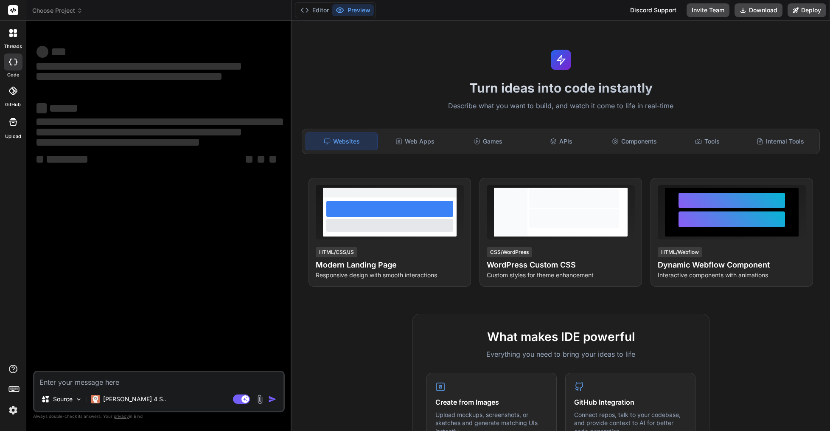
type textarea "x"
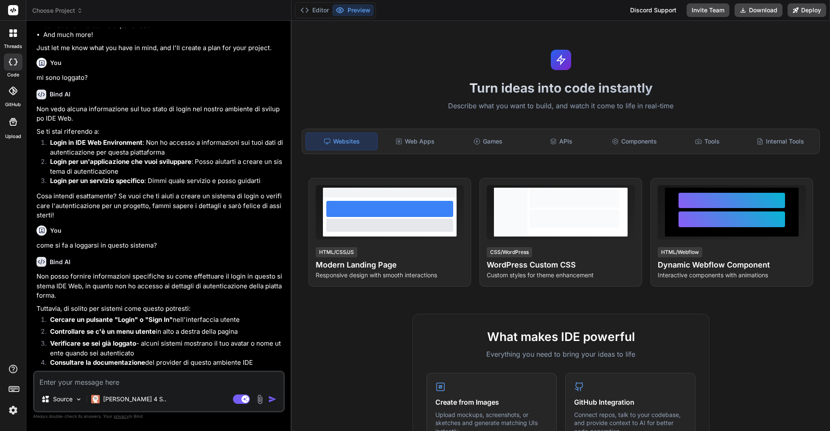
scroll to position [227, 0]
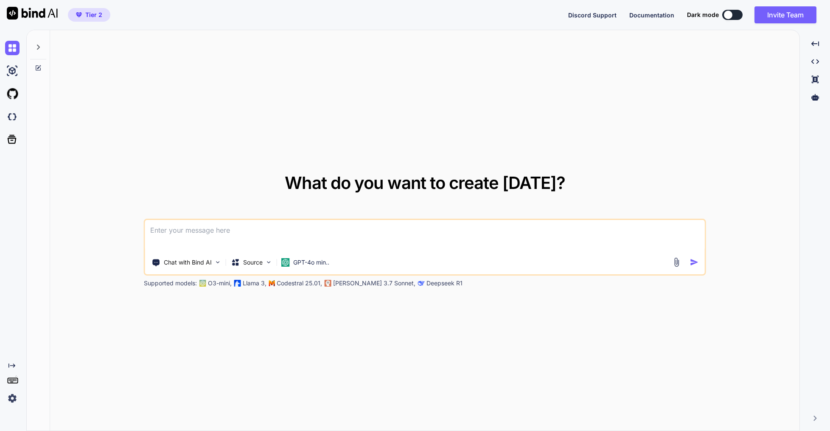
type textarea "x"
click at [86, 15] on span "Tier 2" at bounding box center [93, 15] width 17 height 8
click at [322, 78] on div "What do you want to create today? Chat with Bind AI Source GPT-4o min.. Support…" at bounding box center [424, 230] width 749 height 401
type textarea "x"
click at [13, 134] on icon at bounding box center [12, 139] width 12 height 12
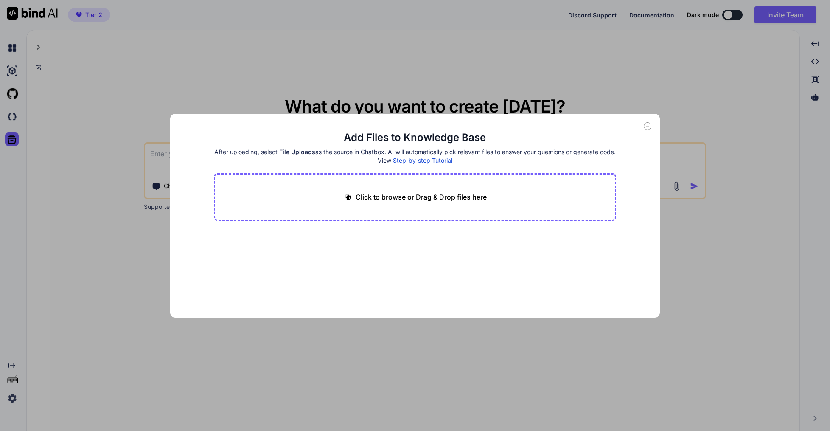
click at [650, 126] on icon at bounding box center [648, 126] width 8 height 8
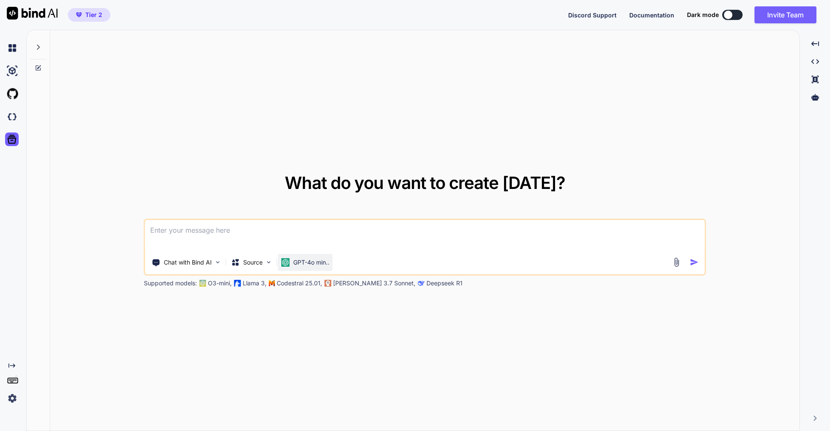
click at [321, 263] on p "GPT-4o min.." at bounding box center [311, 262] width 36 height 8
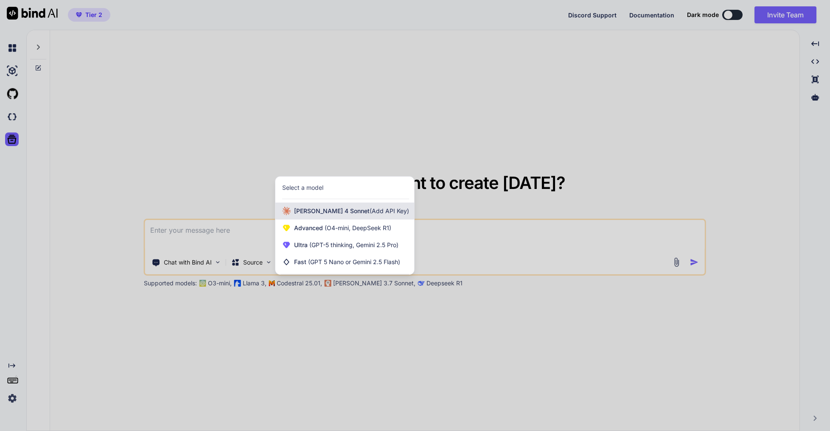
click at [327, 212] on span "[PERSON_NAME] 4 Sonnet (Add API Key)" at bounding box center [351, 211] width 115 height 8
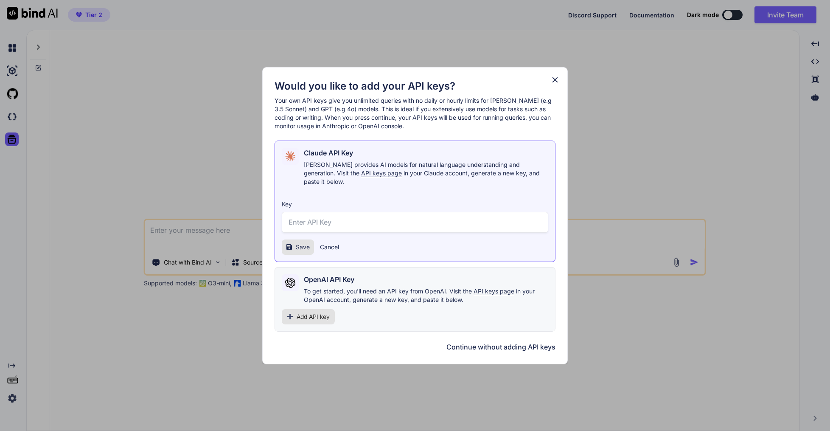
click at [554, 82] on icon at bounding box center [555, 80] width 6 height 6
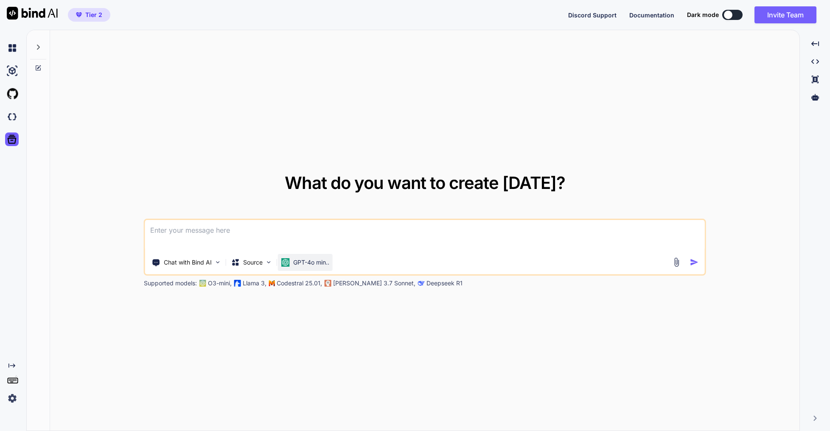
click at [329, 263] on p "GPT-4o min.." at bounding box center [311, 262] width 36 height 8
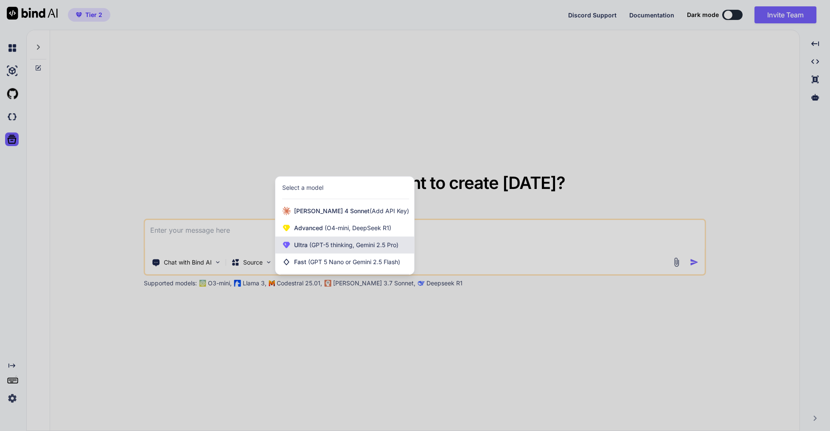
click at [331, 246] on span "(GPT-5 thinking, Gemini 2.5 Pro)" at bounding box center [353, 244] width 91 height 7
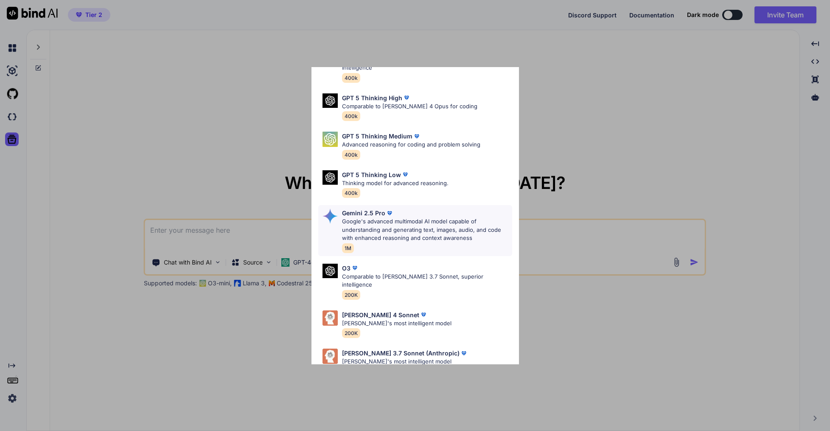
scroll to position [69, 0]
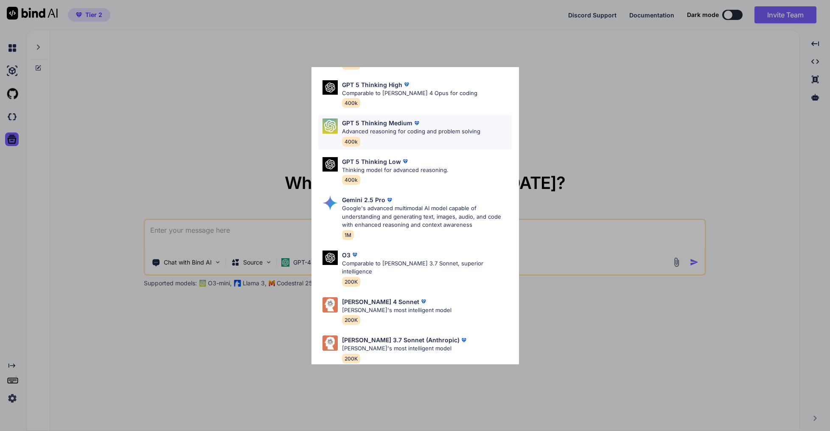
click at [376, 128] on p "Advanced reasoning for coding and problem solving" at bounding box center [411, 131] width 138 height 8
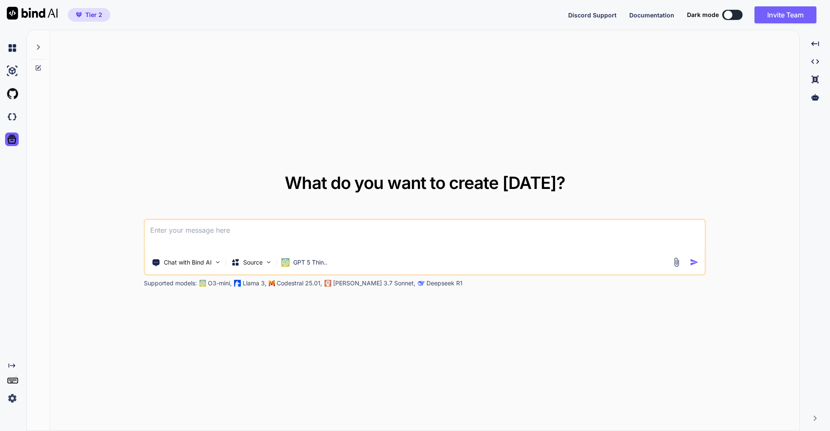
click at [368, 242] on textarea at bounding box center [425, 235] width 560 height 31
click at [196, 265] on p "Chat with Bind AI" at bounding box center [188, 262] width 48 height 8
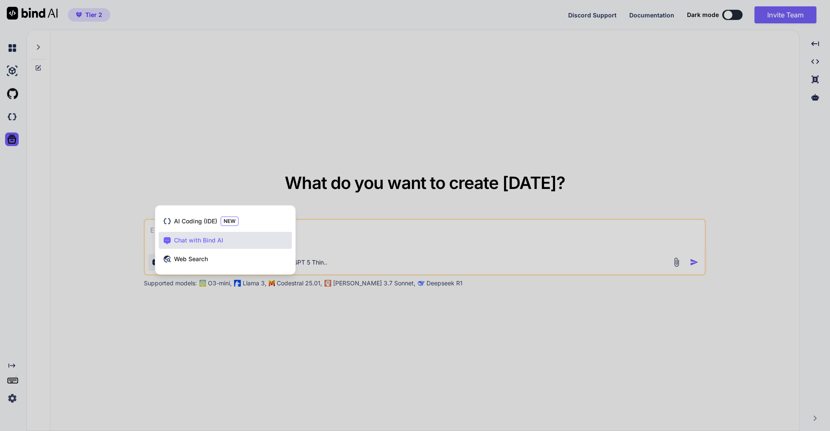
click at [253, 338] on div at bounding box center [415, 215] width 830 height 431
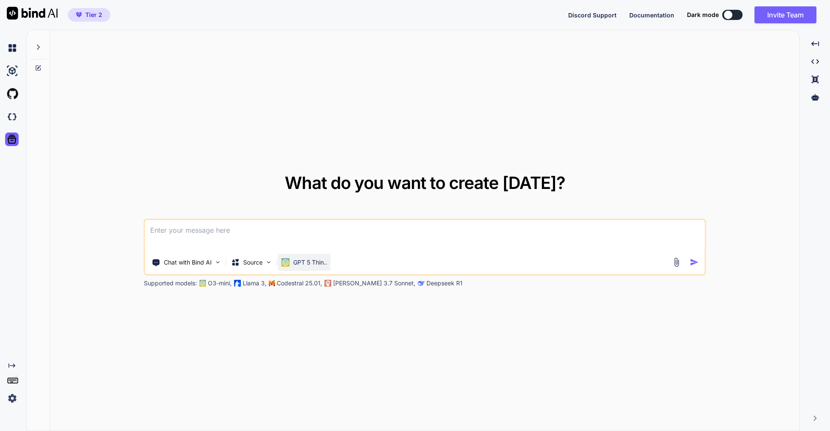
click at [303, 264] on p "GPT 5 Thin.." at bounding box center [310, 262] width 34 height 8
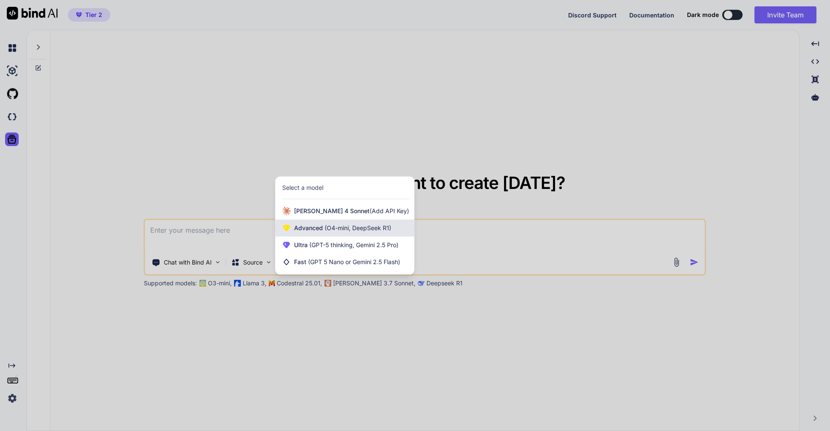
click at [346, 227] on span "(O4-mini, DeepSeek R1)" at bounding box center [357, 227] width 68 height 7
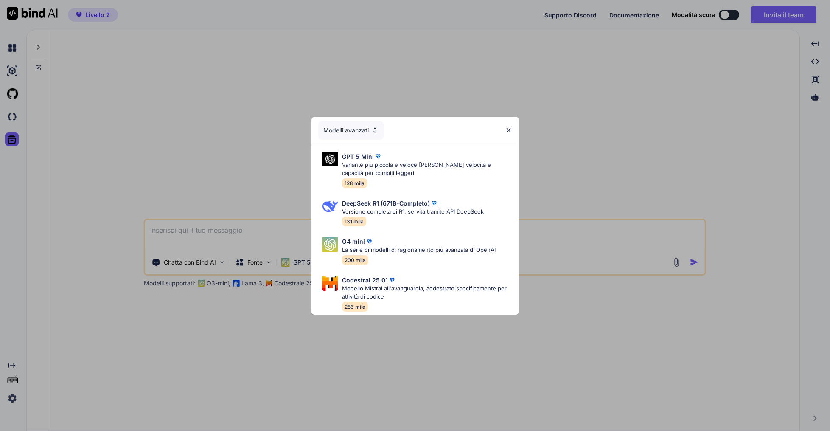
click at [508, 126] on img at bounding box center [508, 129] width 7 height 7
